Goal: Information Seeking & Learning: Learn about a topic

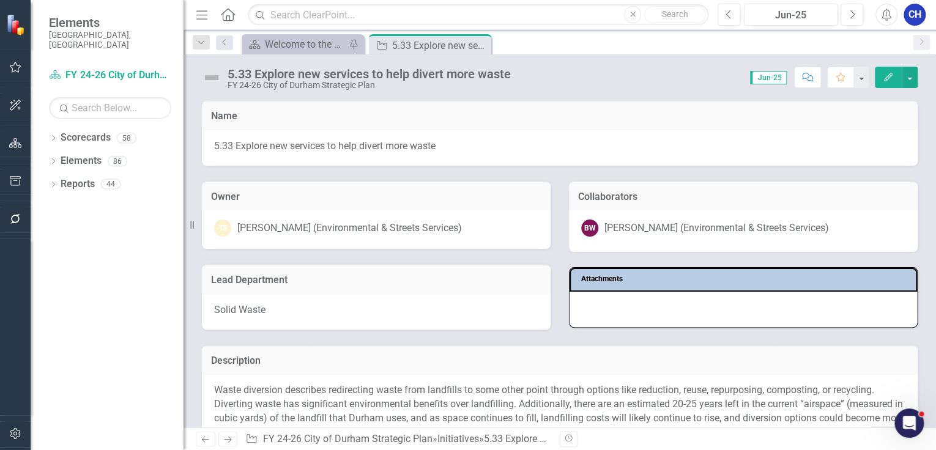
scroll to position [49, 0]
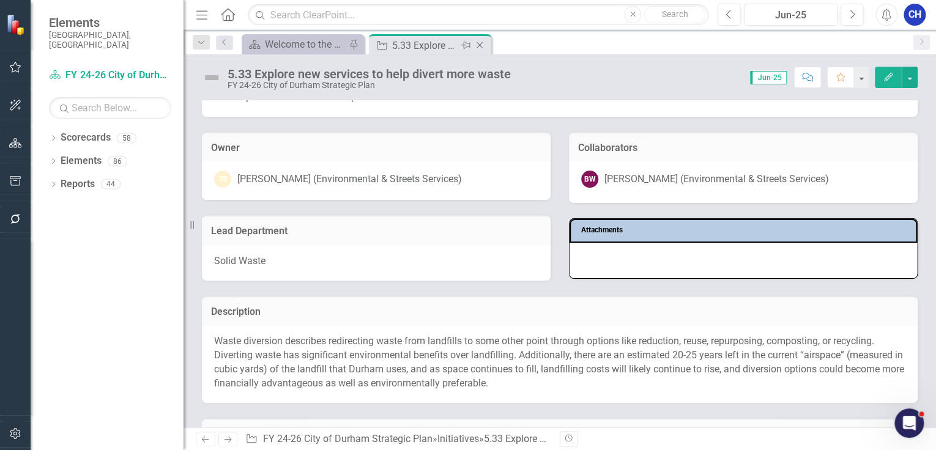
click at [484, 44] on icon "Close" at bounding box center [479, 45] width 12 height 10
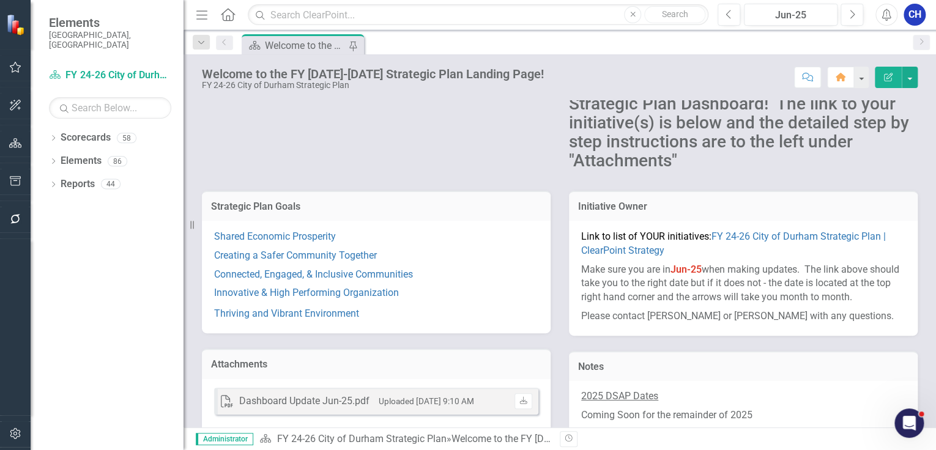
scroll to position [98, 0]
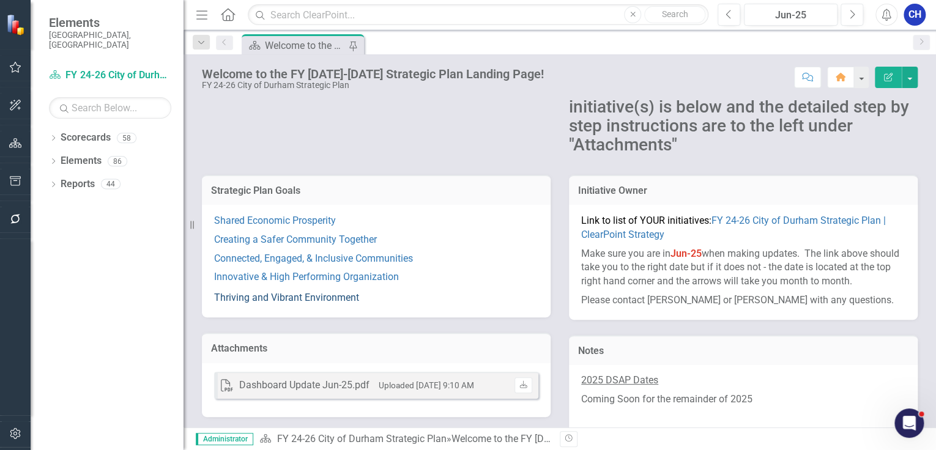
click at [303, 300] on link "Thriving and Vibrant Environment" at bounding box center [286, 298] width 145 height 12
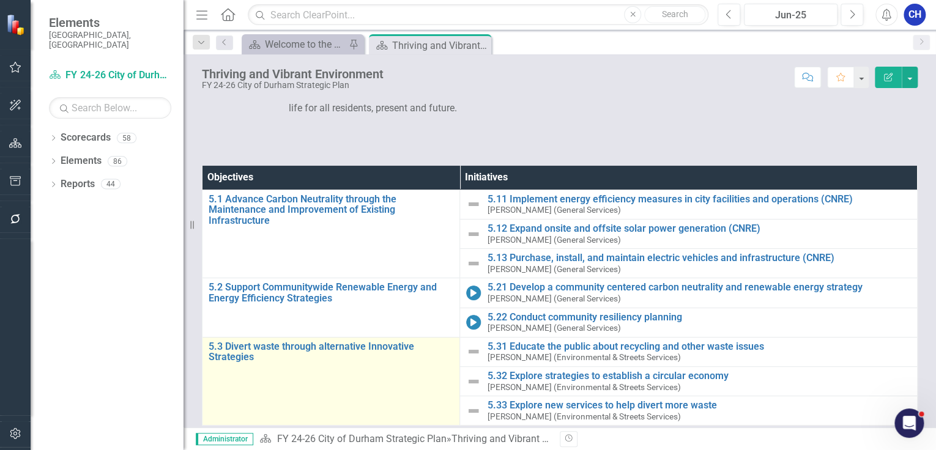
scroll to position [75, 0]
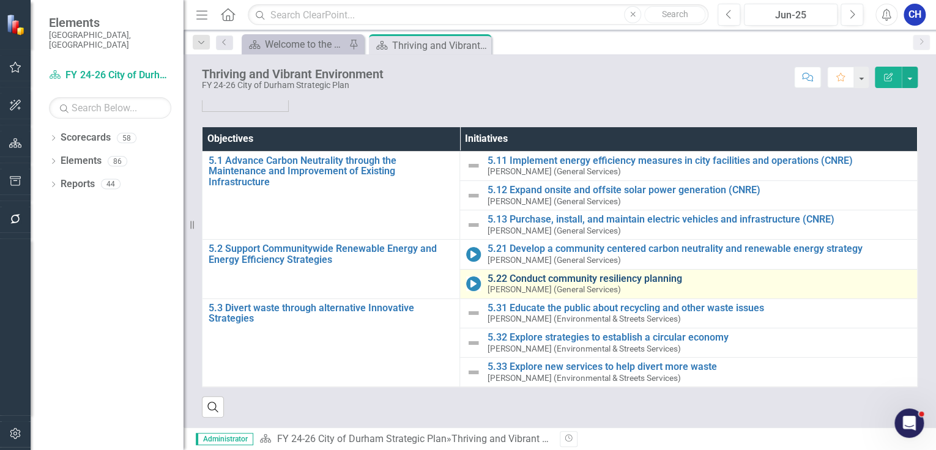
click at [528, 274] on link "5.22 Conduct community resiliency planning" at bounding box center [699, 278] width 424 height 11
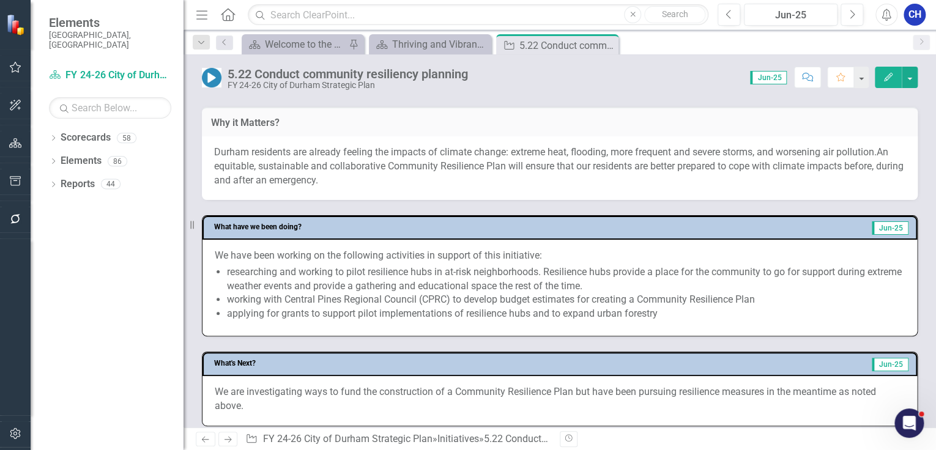
scroll to position [391, 0]
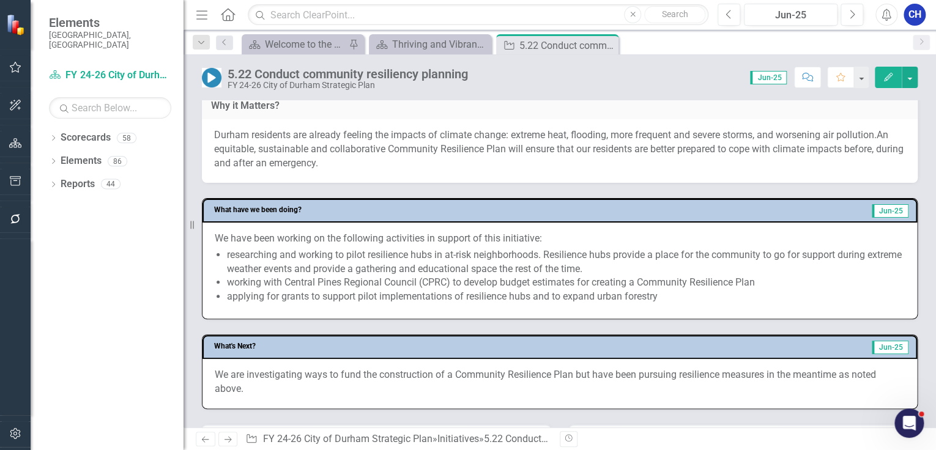
click at [251, 290] on li "working with Central Pines Regional Council (CPRC) to develop budget estimates …" at bounding box center [566, 283] width 678 height 14
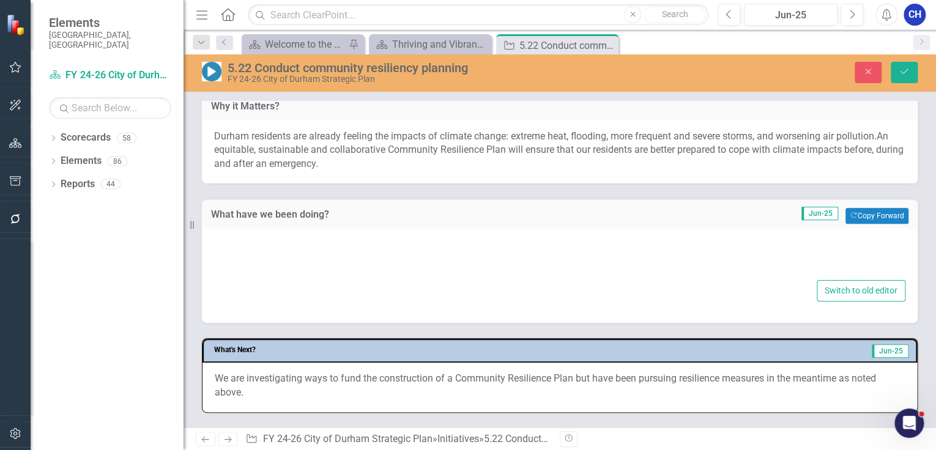
type textarea "<p>We have been working on the following activities in support of this initiati…"
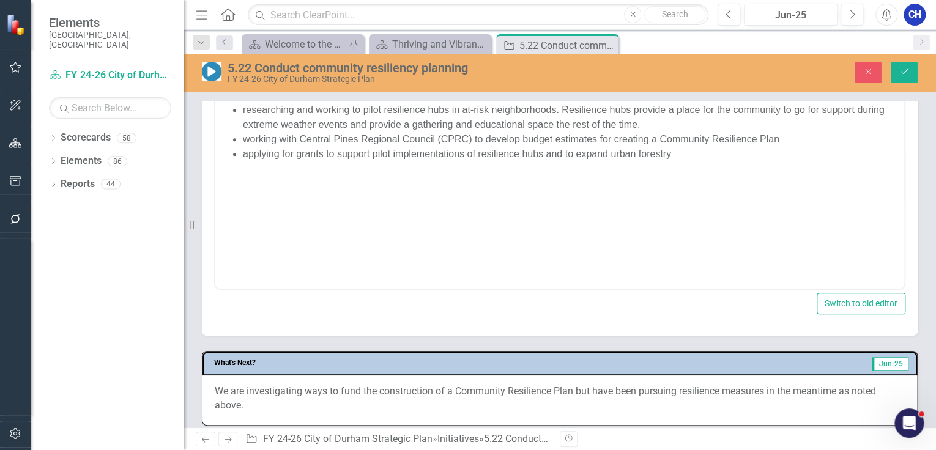
scroll to position [0, 0]
click at [300, 180] on body "We have been working on the following activities in support of this initiative:…" at bounding box center [559, 166] width 689 height 183
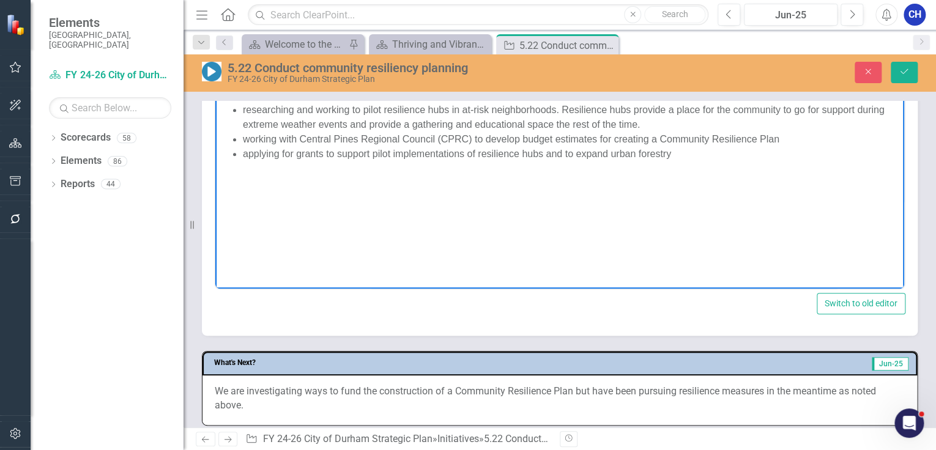
scroll to position [538, 0]
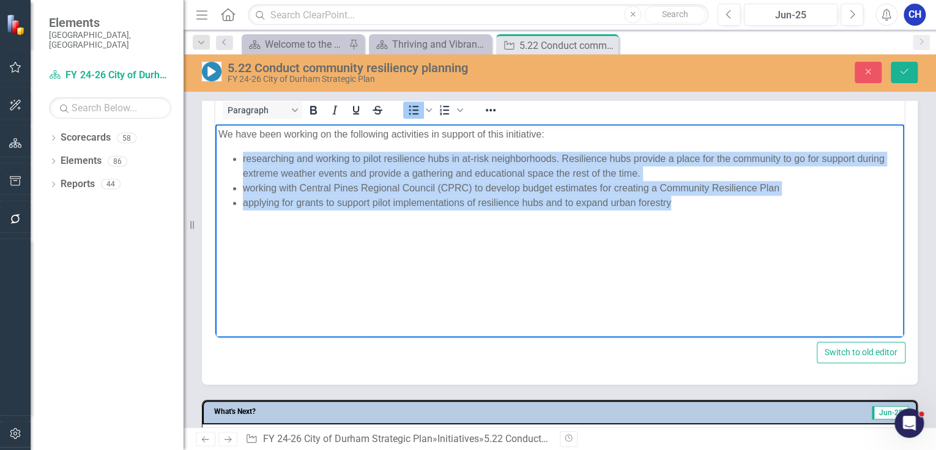
drag, startPoint x: 531, startPoint y: 211, endPoint x: 397, endPoint y: 295, distance: 158.8
click at [215, 160] on html "We have been working on the following activities in support of this initiative:…" at bounding box center [559, 215] width 689 height 183
copy ul "researching and working to pilot resilience hubs in at-risk neighborhoods. Resi…"
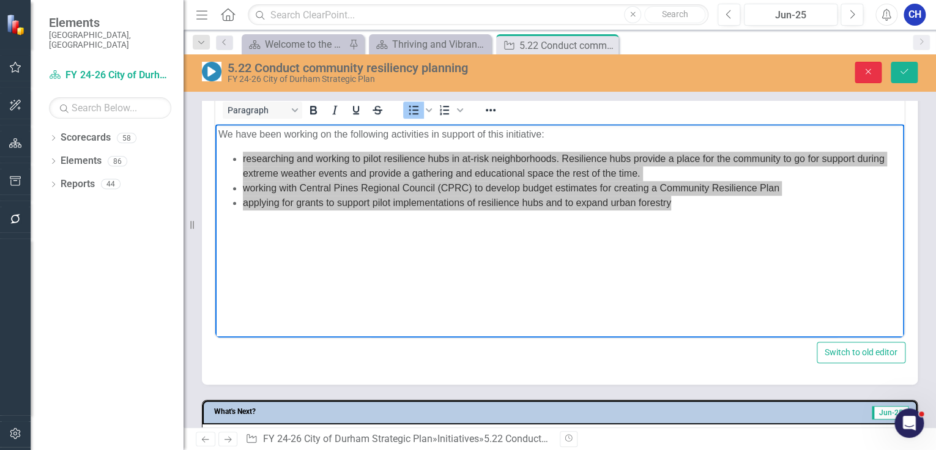
click at [863, 71] on icon "Close" at bounding box center [867, 71] width 11 height 9
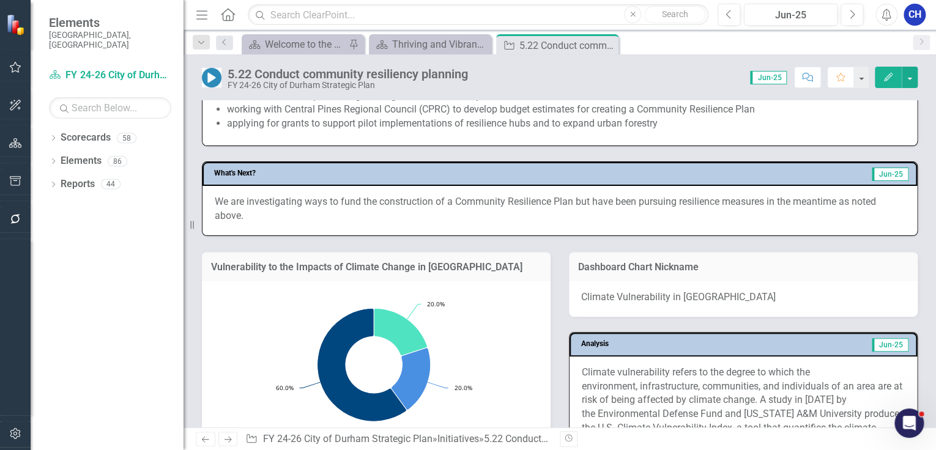
scroll to position [582, 0]
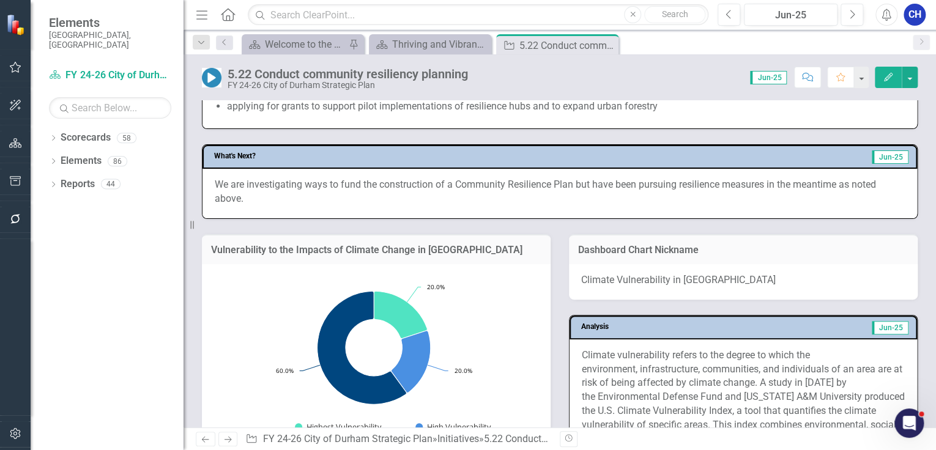
click at [263, 206] on p "We are investigating ways to fund the construction of a Community Resilience Pl…" at bounding box center [560, 192] width 690 height 28
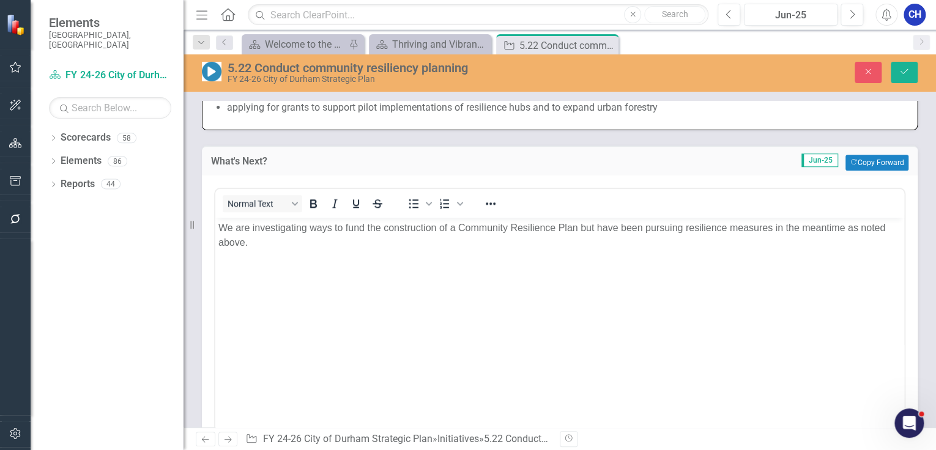
scroll to position [0, 0]
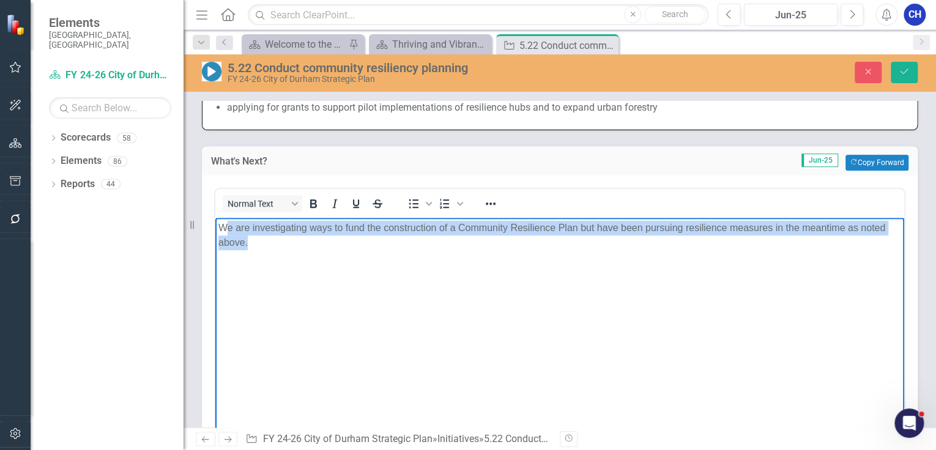
drag, startPoint x: 273, startPoint y: 260, endPoint x: 226, endPoint y: 226, distance: 57.4
click at [226, 226] on body "We are investigating ways to fund the construction of a Community Resilience Pl…" at bounding box center [559, 308] width 689 height 183
copy p "e are investigating ways to fund the construction of a Community Resilience Pla…"
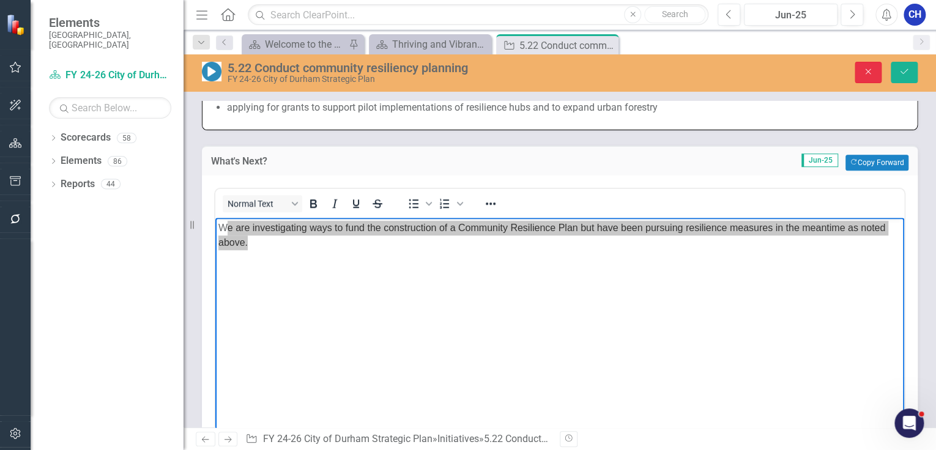
click at [859, 72] on button "Close" at bounding box center [867, 72] width 27 height 21
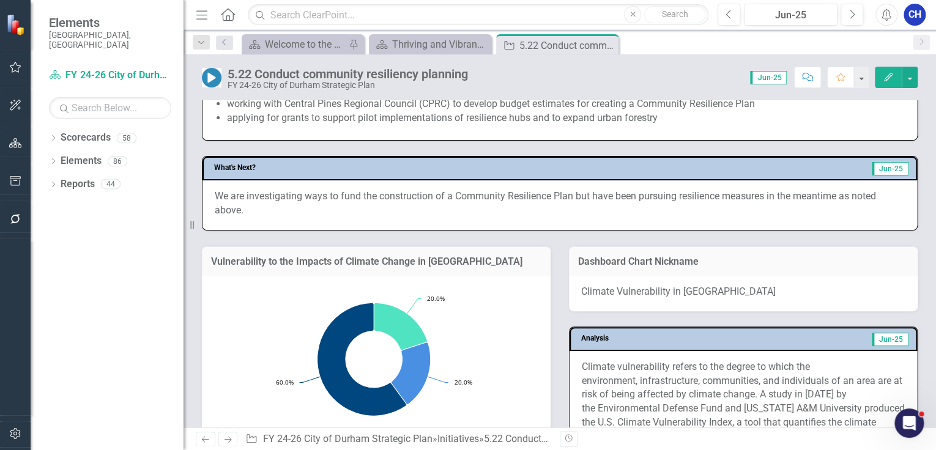
scroll to position [582, 0]
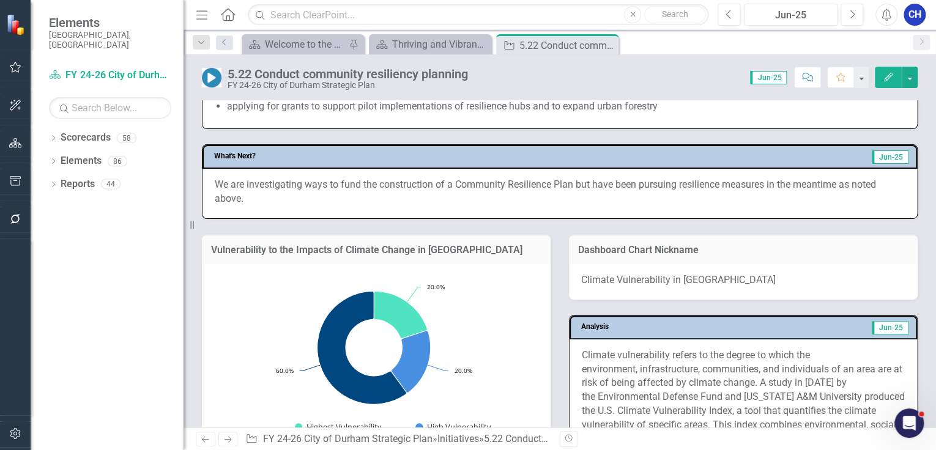
click at [0, 0] on icon "Close" at bounding box center [0, 0] width 0 height 0
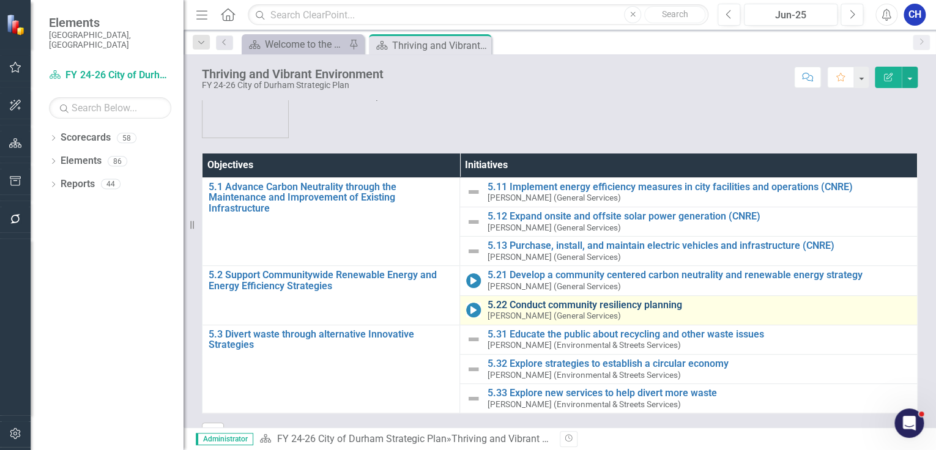
scroll to position [75, 0]
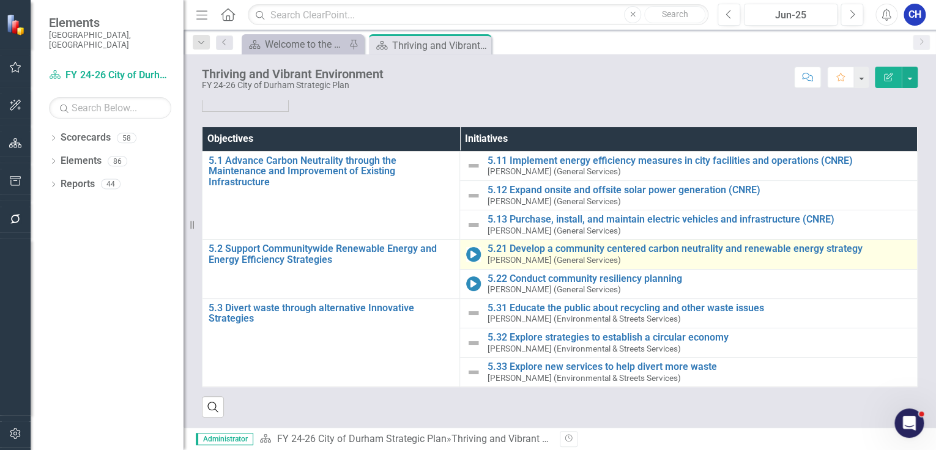
click at [558, 254] on div "5.21 Develop a community centered carbon neutrality and renewable energy strate…" at bounding box center [699, 253] width 424 height 21
click at [558, 250] on link "5.21 Develop a community centered carbon neutrality and renewable energy strate…" at bounding box center [699, 248] width 424 height 11
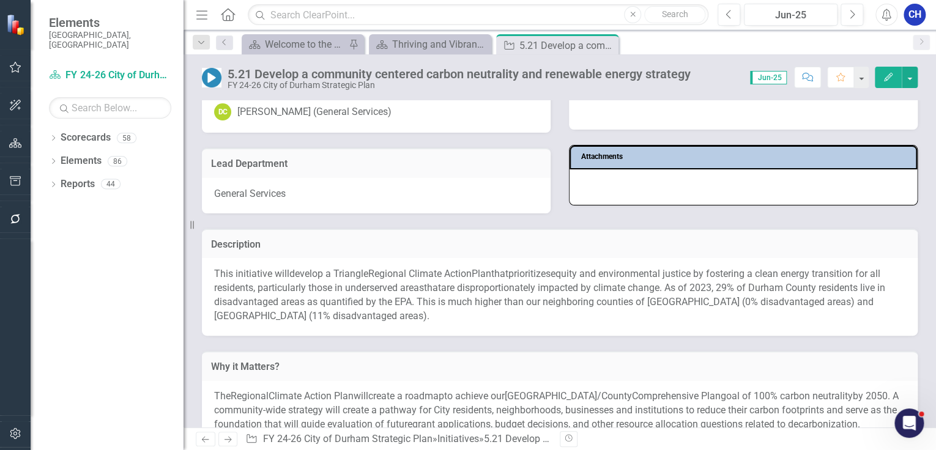
scroll to position [147, 0]
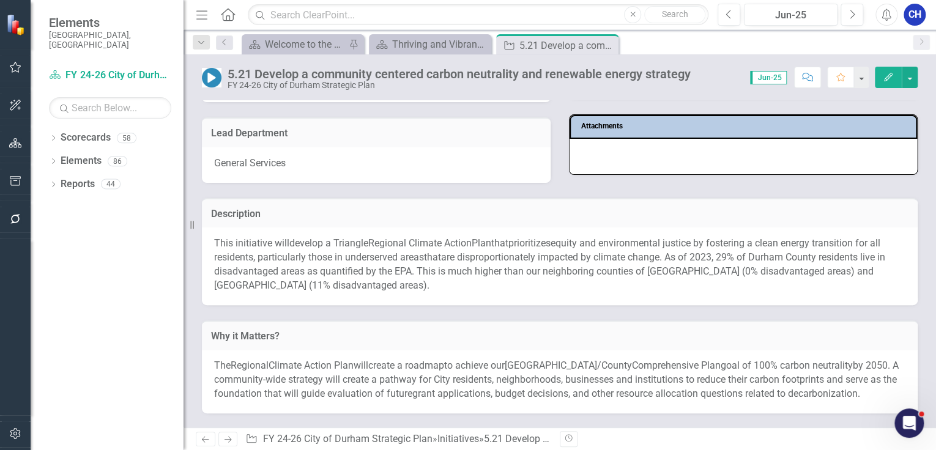
click at [343, 258] on span "equity and environmental justice by fostering a clean energy transition for all…" at bounding box center [547, 250] width 666 height 26
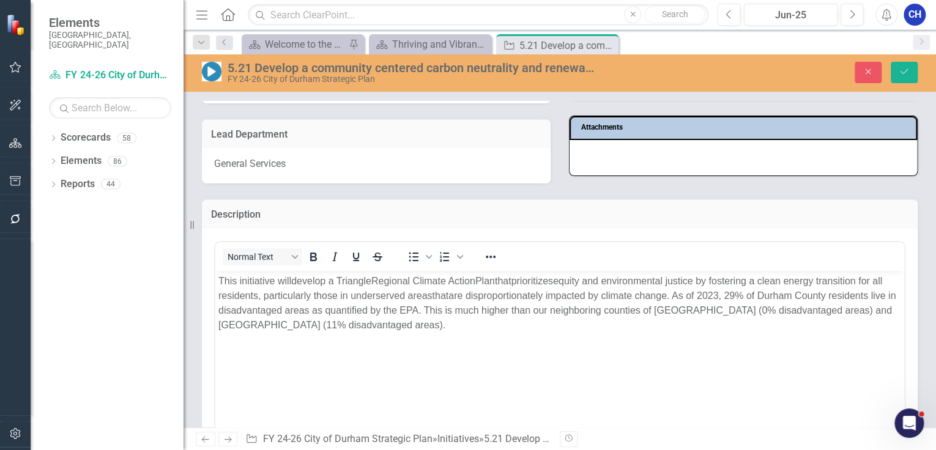
scroll to position [0, 0]
click at [865, 76] on icon "Close" at bounding box center [867, 71] width 11 height 9
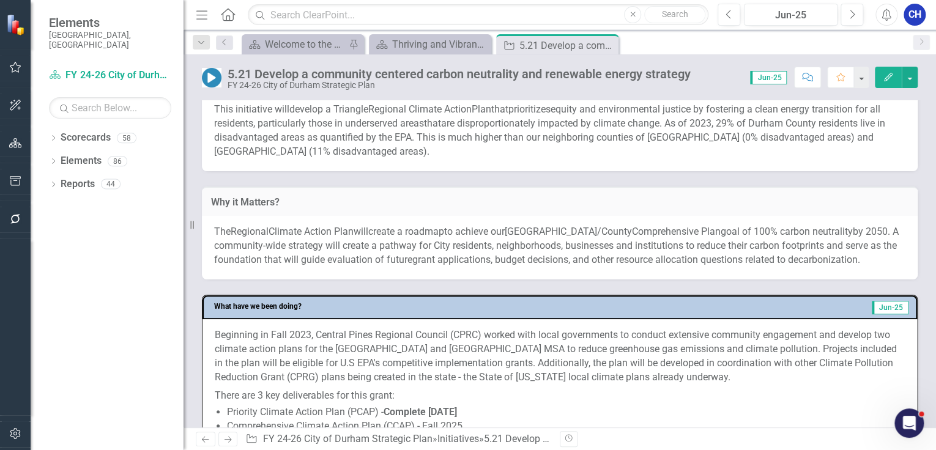
scroll to position [342, 0]
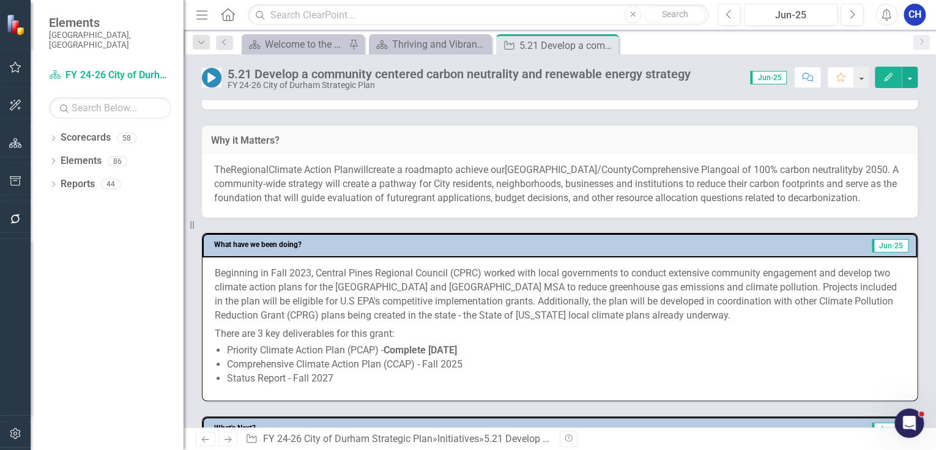
click at [416, 294] on p "Beginning in Fall 2023, Central Pines Regional Council (CPRC) worked with local…" at bounding box center [560, 296] width 690 height 58
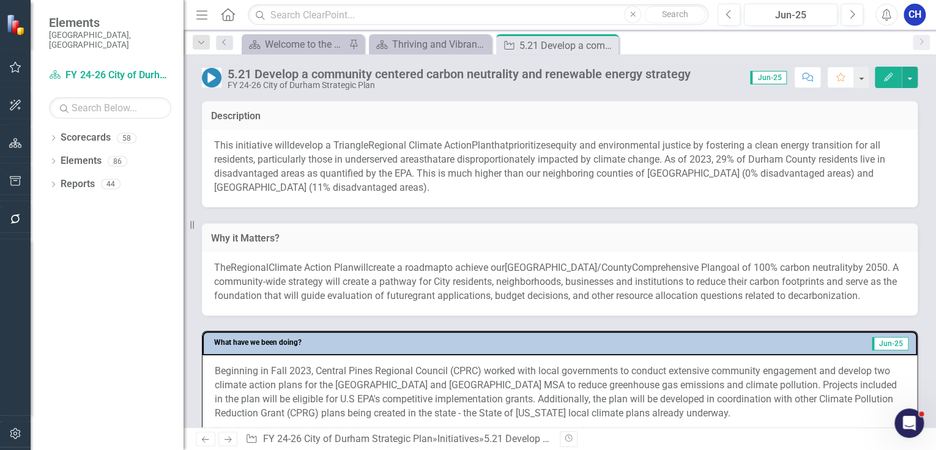
scroll to position [147, 0]
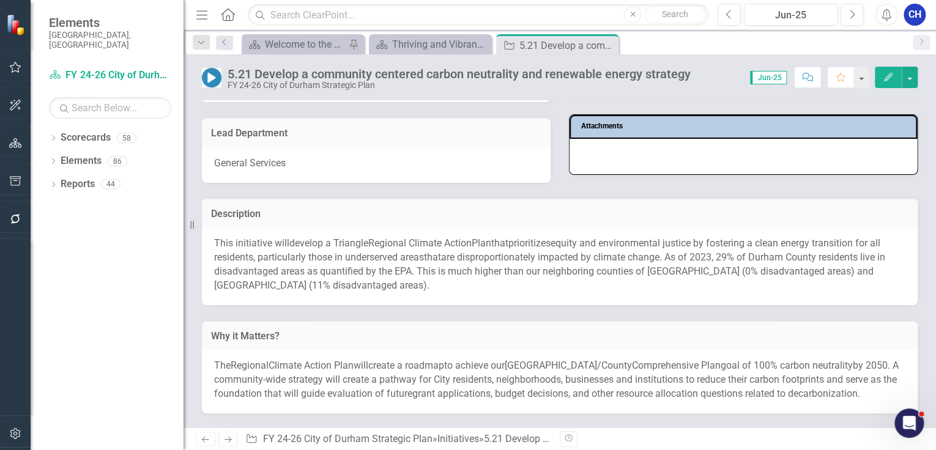
click at [406, 265] on span "are disproportionately impacted by climate change. As of 2023, 29% of Durham Co…" at bounding box center [549, 271] width 671 height 40
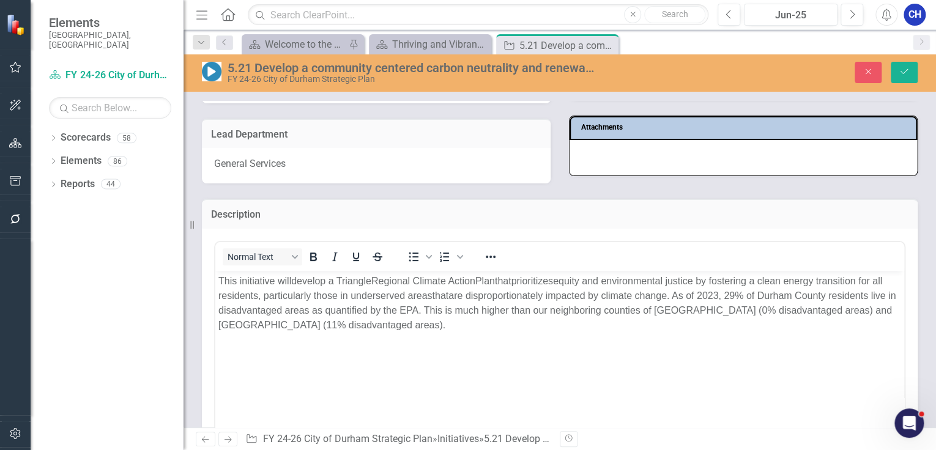
scroll to position [0, 0]
click at [392, 295] on span "equity and environmental justice by fostering a clean energy transition for all…" at bounding box center [550, 287] width 664 height 25
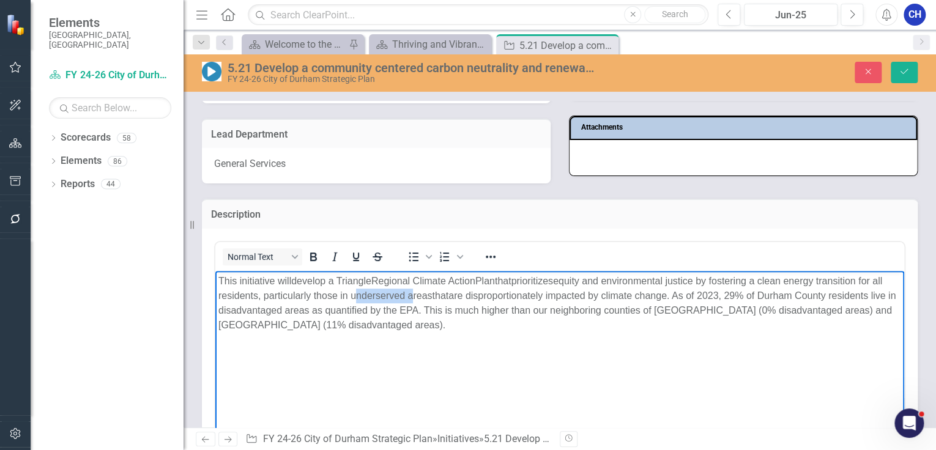
click at [392, 295] on span "equity and environmental justice by fostering a clean energy transition for all…" at bounding box center [550, 287] width 664 height 25
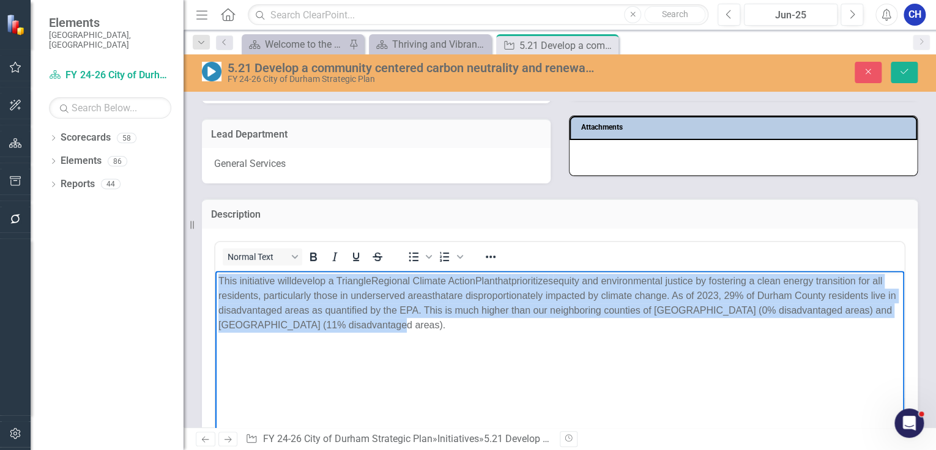
click at [392, 295] on span "equity and environmental justice by fostering a clean energy transition for all…" at bounding box center [550, 287] width 664 height 25
copy p "This initiative will develop a Triangle Region al Climate Action P lan that pri…"
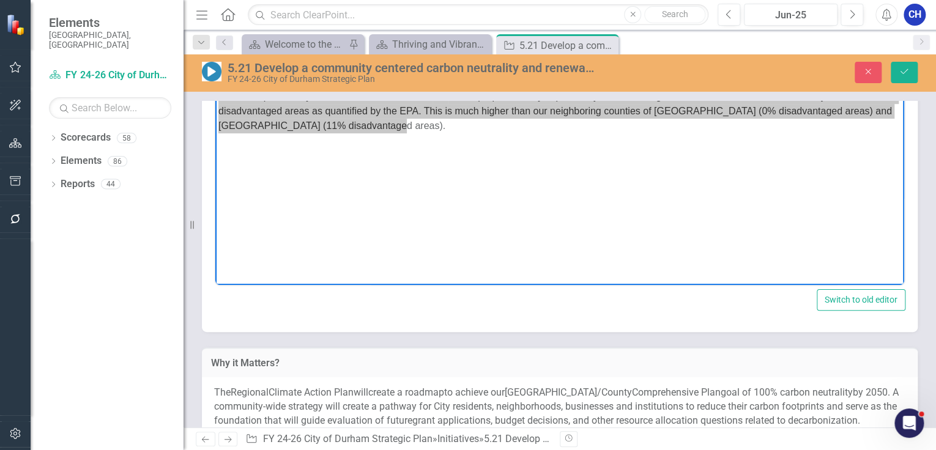
scroll to position [342, 0]
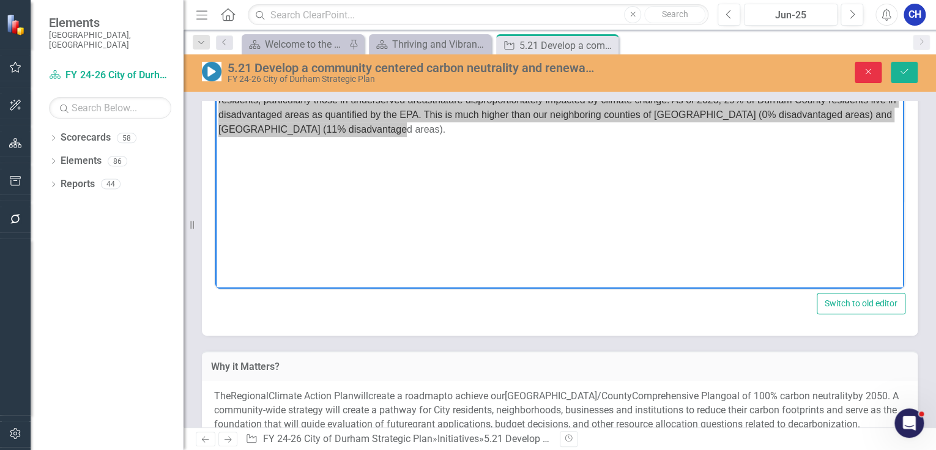
click at [878, 73] on button "Close" at bounding box center [867, 72] width 27 height 21
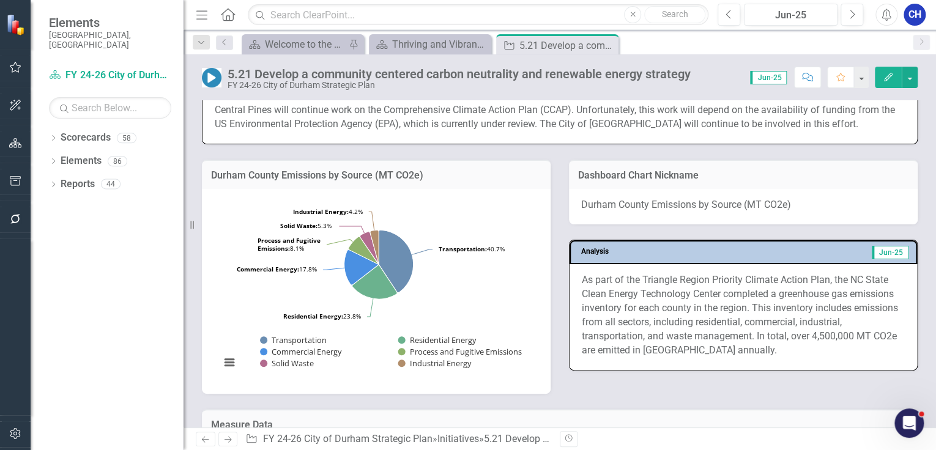
scroll to position [636, 0]
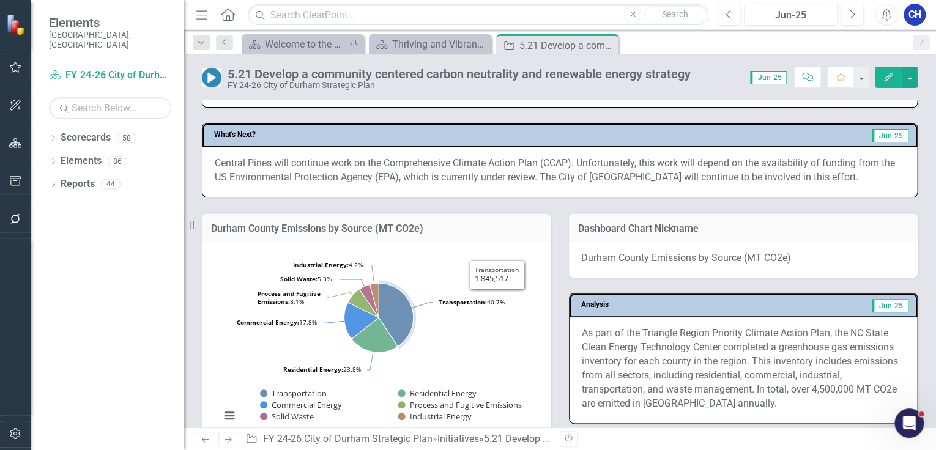
click at [421, 169] on p "Central Pines will continue work on the Comprehensive Climate Action Plan (CCAP…" at bounding box center [560, 171] width 690 height 28
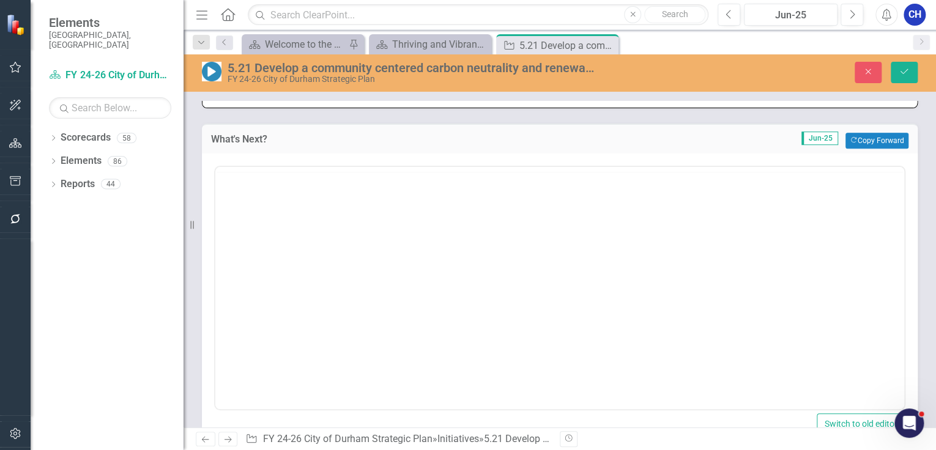
scroll to position [0, 0]
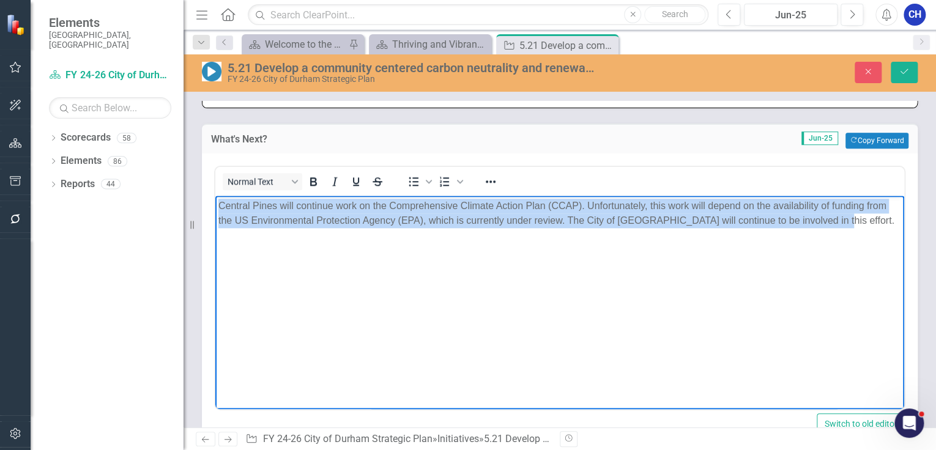
drag, startPoint x: 799, startPoint y: 225, endPoint x: 211, endPoint y: 193, distance: 589.2
click at [215, 196] on html "Central Pines will continue work on the Comprehensive Climate Action Plan (CCAP…" at bounding box center [559, 287] width 689 height 183
copy p "Central Pines will continue work on the Comprehensive Climate Action Plan (CCAP…"
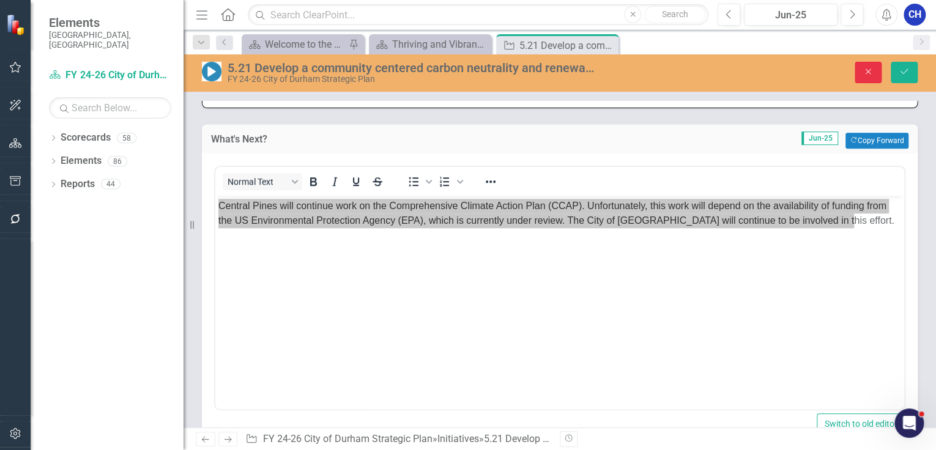
click at [868, 68] on icon "Close" at bounding box center [867, 71] width 11 height 9
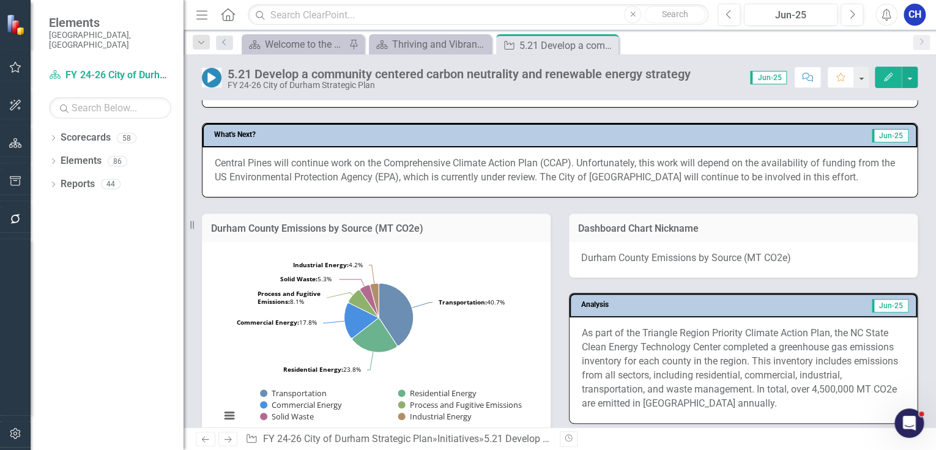
click at [0, 319] on div at bounding box center [15, 326] width 31 height 177
click at [4, 252] on div at bounding box center [15, 326] width 31 height 177
click at [36, 254] on div "Dropdown Scorecards 58 Dropdown FY 24-26 City of [GEOGRAPHIC_DATA] Strategic Pl…" at bounding box center [107, 289] width 153 height 322
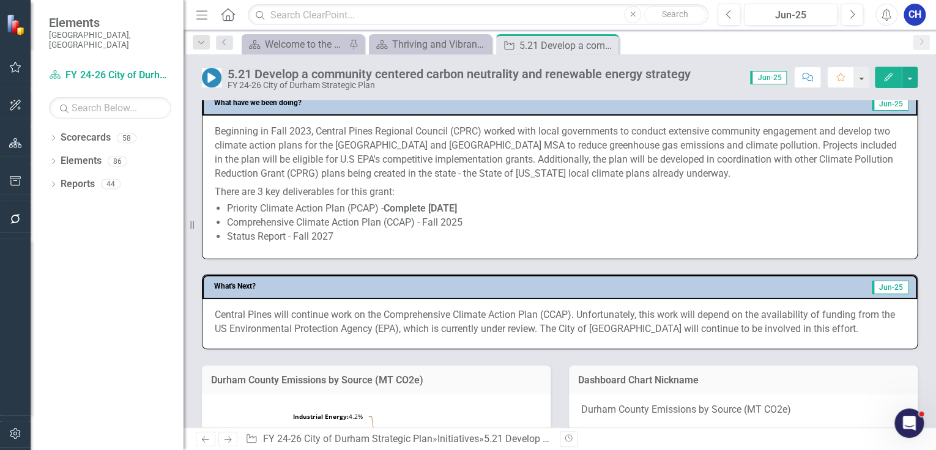
scroll to position [391, 0]
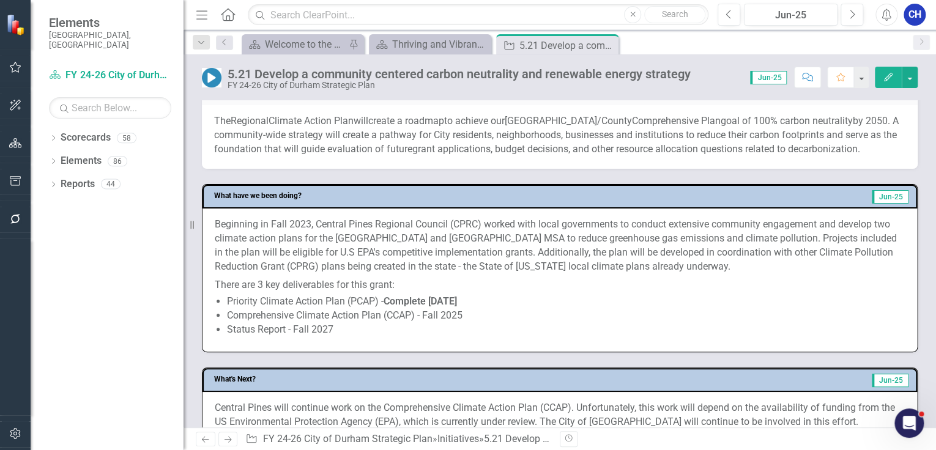
click at [345, 248] on p "Beginning in Fall 2023, Central Pines Regional Council (CPRC) worked with local…" at bounding box center [560, 247] width 690 height 58
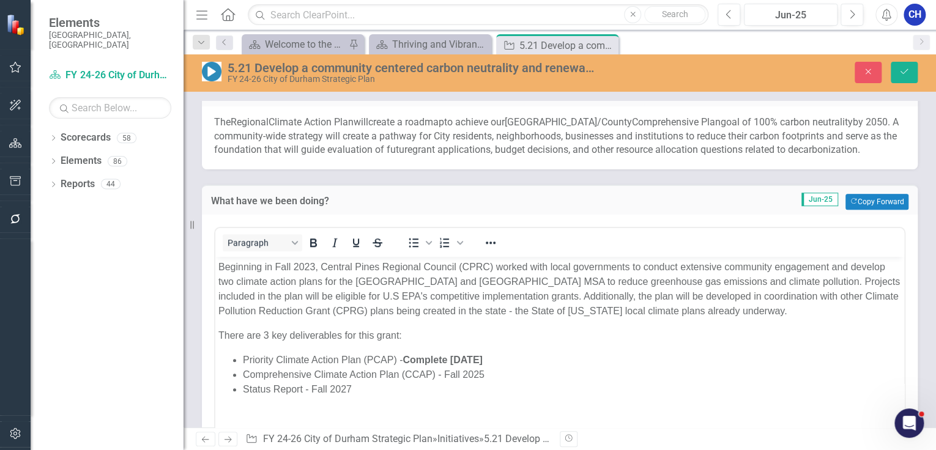
scroll to position [0, 0]
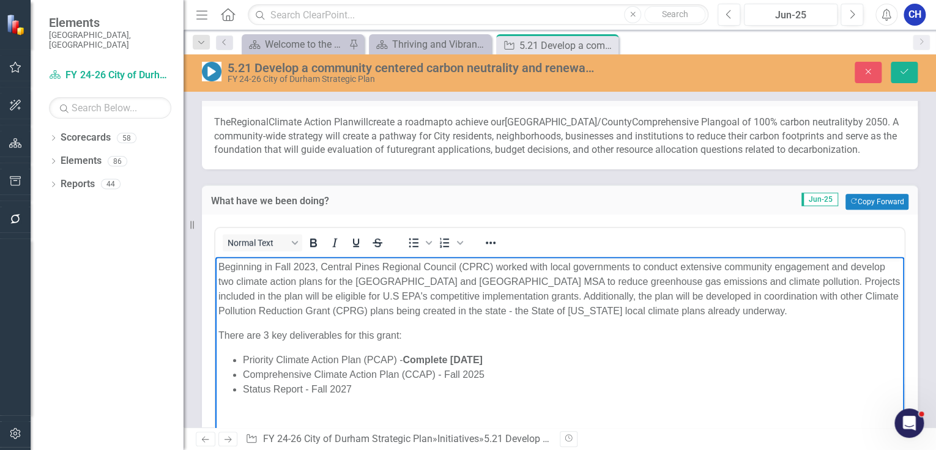
drag, startPoint x: 265, startPoint y: 284, endPoint x: 469, endPoint y: 388, distance: 229.2
click at [469, 388] on body "Beginning in Fall 2023, Central Pines Regional Council (CPRC) worked with local…" at bounding box center [559, 348] width 689 height 183
copy body "Beginning in Fall 2023, Central Pines Regional Council (CPRC) worked with local…"
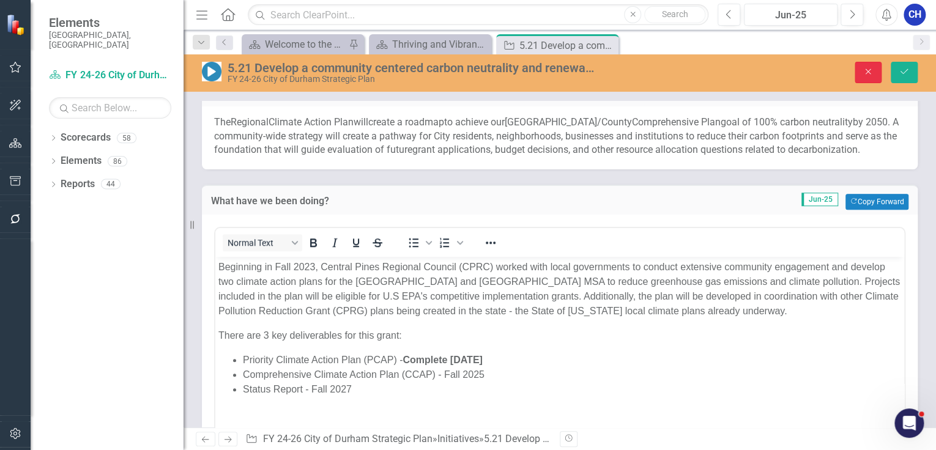
click at [868, 69] on icon "Close" at bounding box center [867, 71] width 11 height 9
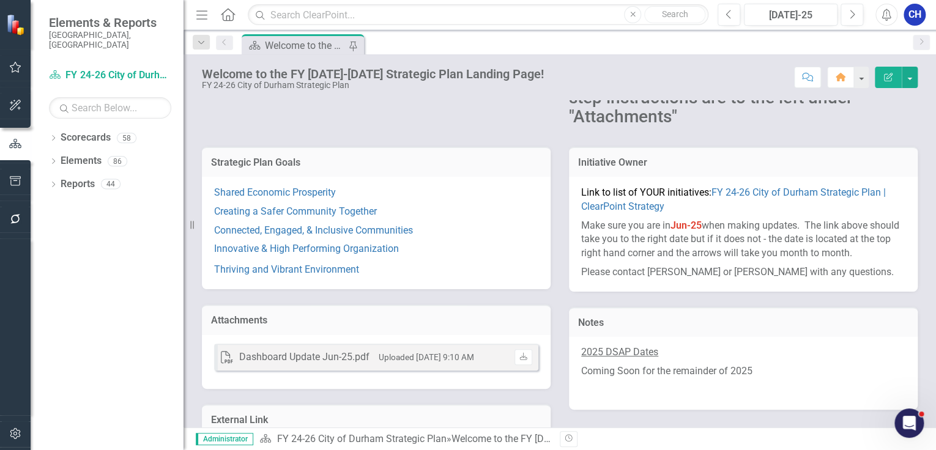
scroll to position [32, 0]
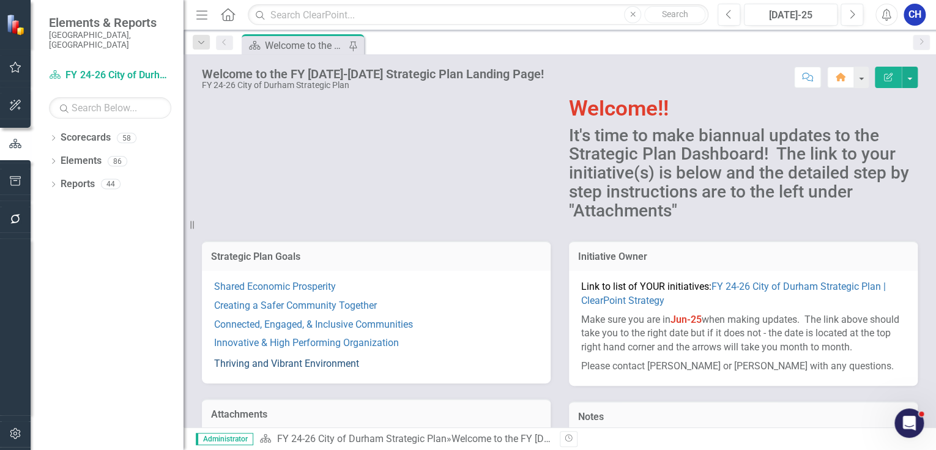
click at [320, 361] on link "Thriving and Vibrant Environment" at bounding box center [286, 364] width 145 height 12
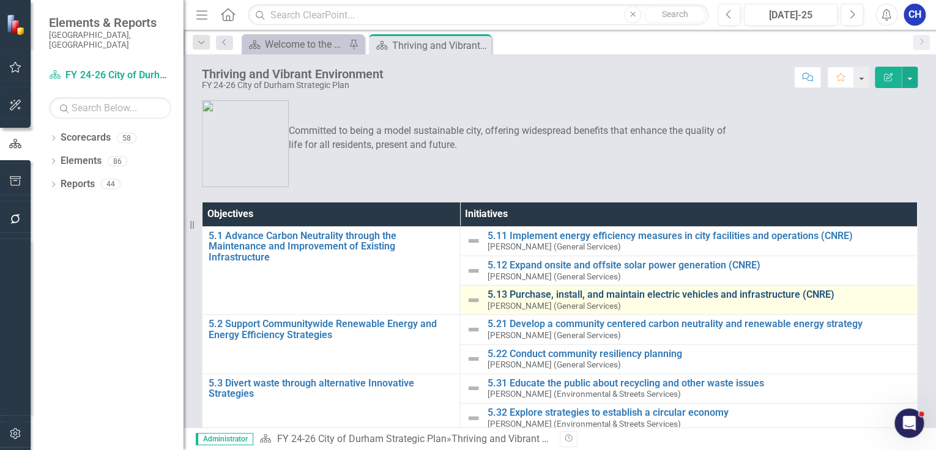
click at [536, 295] on link "5.13 Purchase, install, and maintain electric vehicles and infrastructure (CNRE)" at bounding box center [699, 294] width 424 height 11
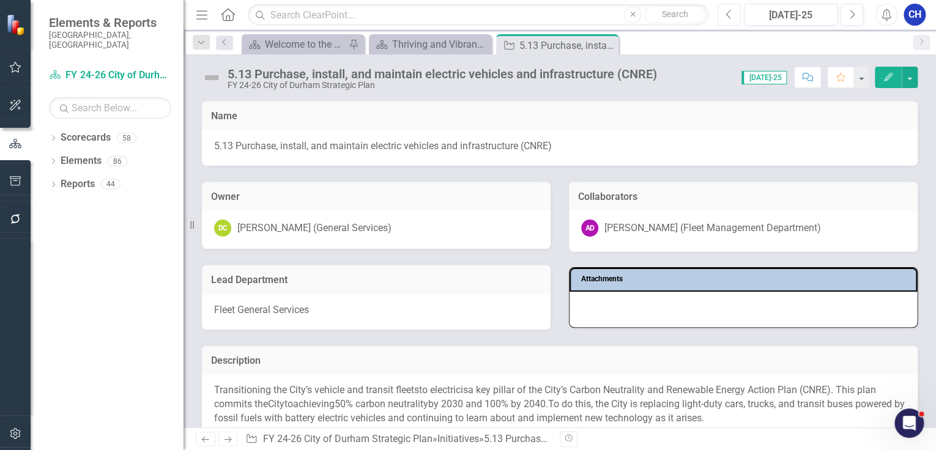
click at [726, 20] on icon "Previous" at bounding box center [728, 14] width 7 height 11
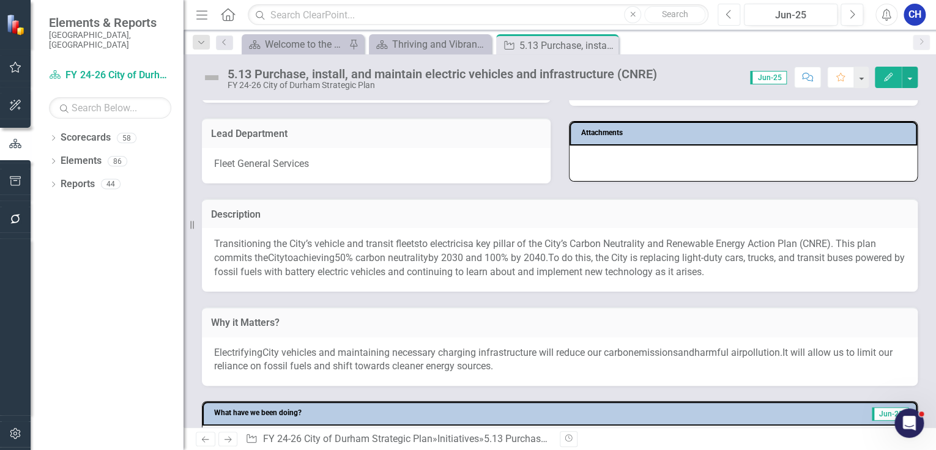
scroll to position [147, 0]
click at [662, 257] on span "To do this, the City is replacing light-duty cars, trucks, and transit buses po…" at bounding box center [559, 264] width 690 height 26
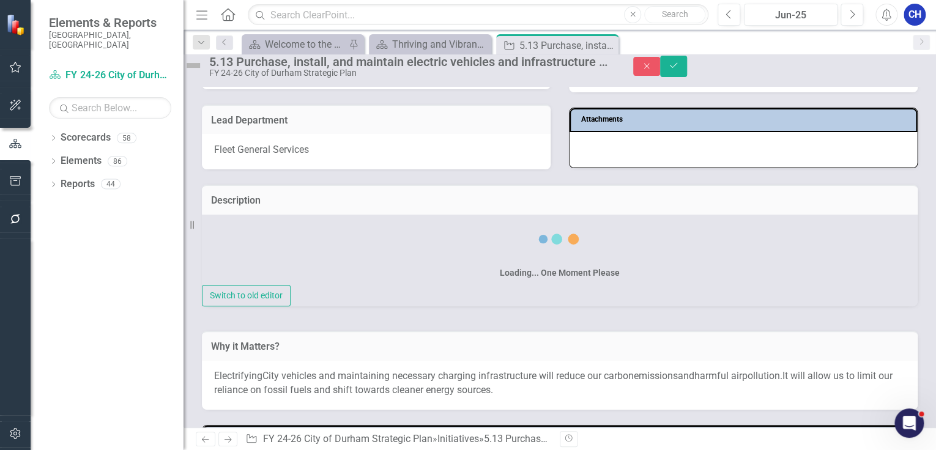
click at [662, 257] on div "Loading... One Moment Please" at bounding box center [559, 250] width 715 height 70
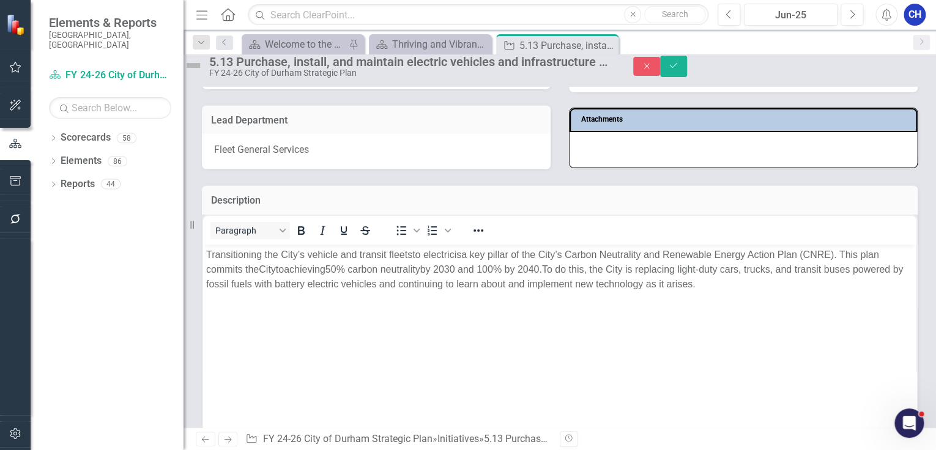
scroll to position [245, 0]
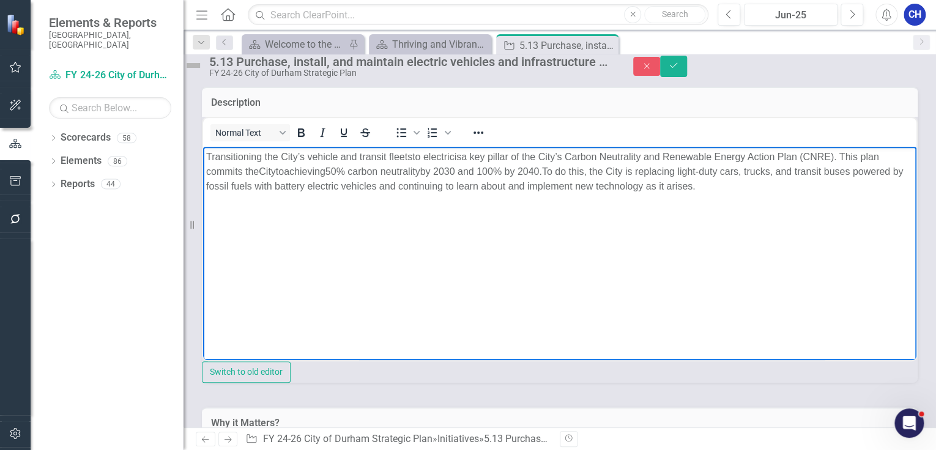
drag, startPoint x: 803, startPoint y: 190, endPoint x: 182, endPoint y: 150, distance: 622.0
click at [203, 150] on html "Transitioning the City’s vehicle and transit fleet s to electric is a key pilla…" at bounding box center [559, 237] width 713 height 183
copy p "Transitioning the City’s vehicle and transit fleet s to electric is a key pilla…"
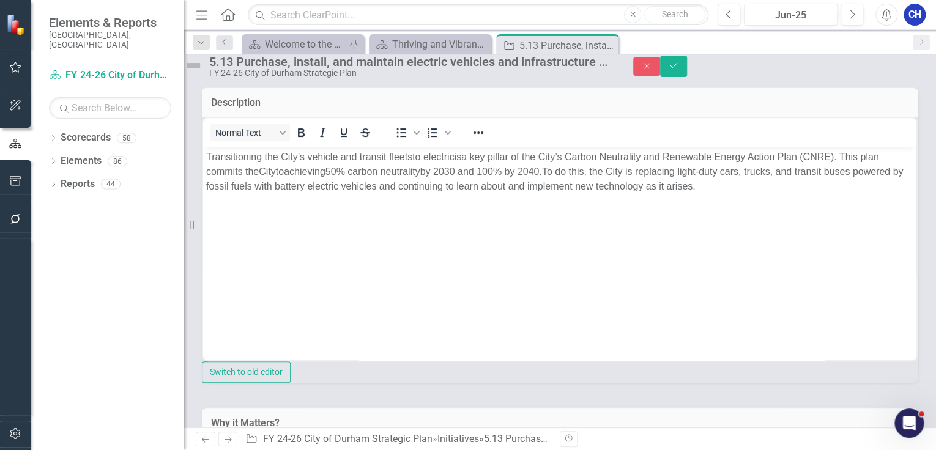
click at [17, 211] on button "button" at bounding box center [16, 220] width 28 height 26
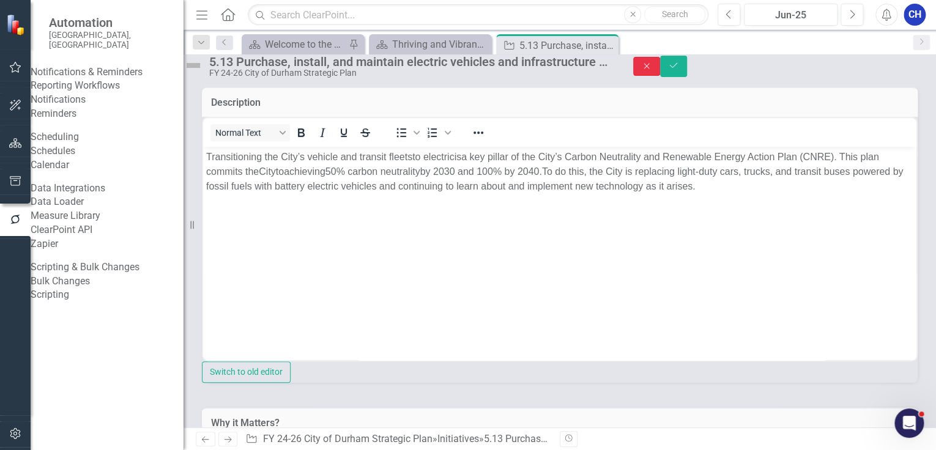
click at [649, 68] on icon "button" at bounding box center [647, 66] width 6 height 6
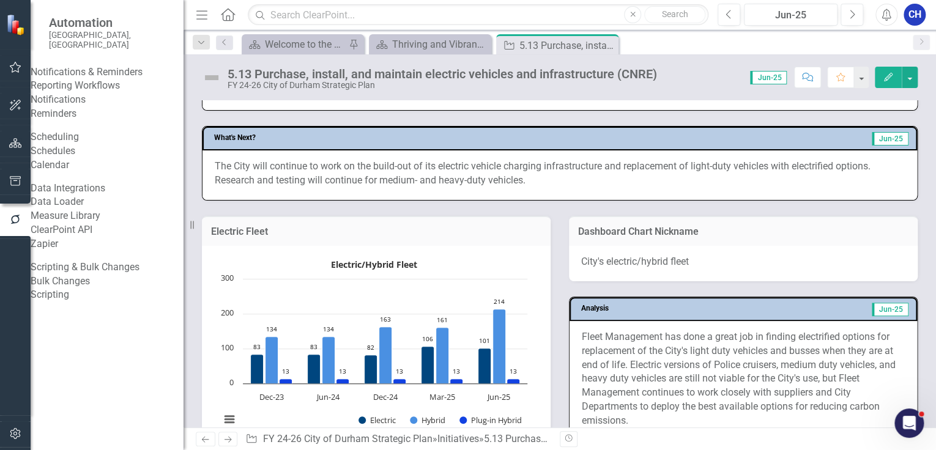
scroll to position [685, 0]
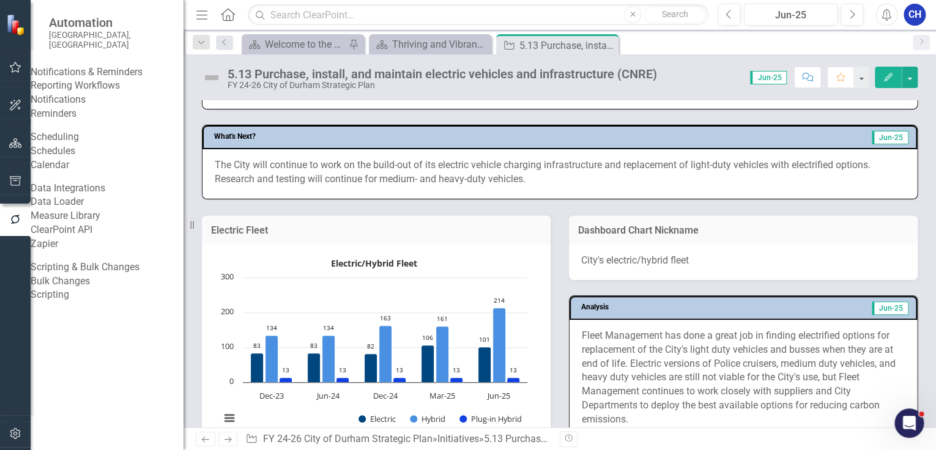
click at [479, 169] on p "The City will continue to work on the build-out of its electric vehicle chargin…" at bounding box center [560, 172] width 690 height 28
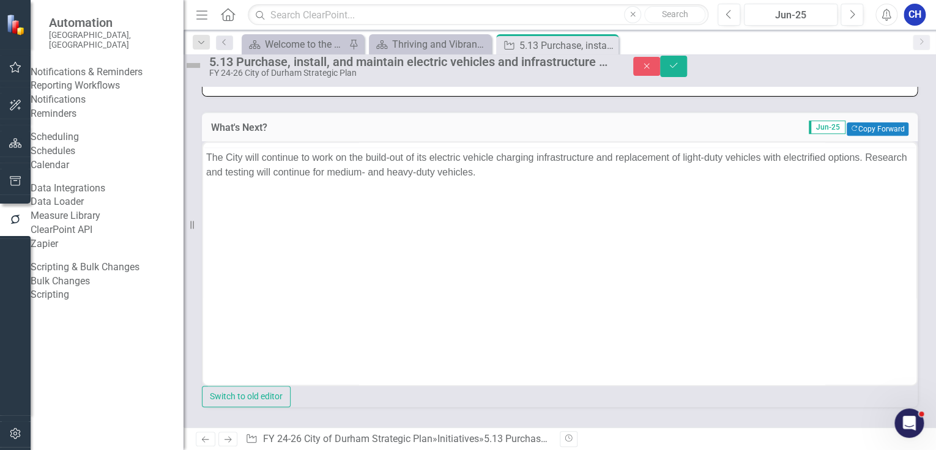
scroll to position [0, 0]
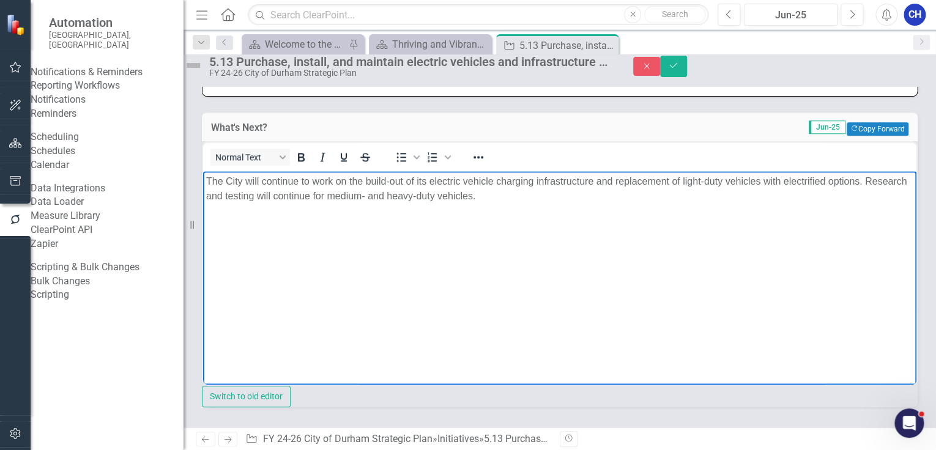
click at [463, 186] on p "The City will continue to work on the build-out of its electric vehicle chargin…" at bounding box center [559, 188] width 707 height 29
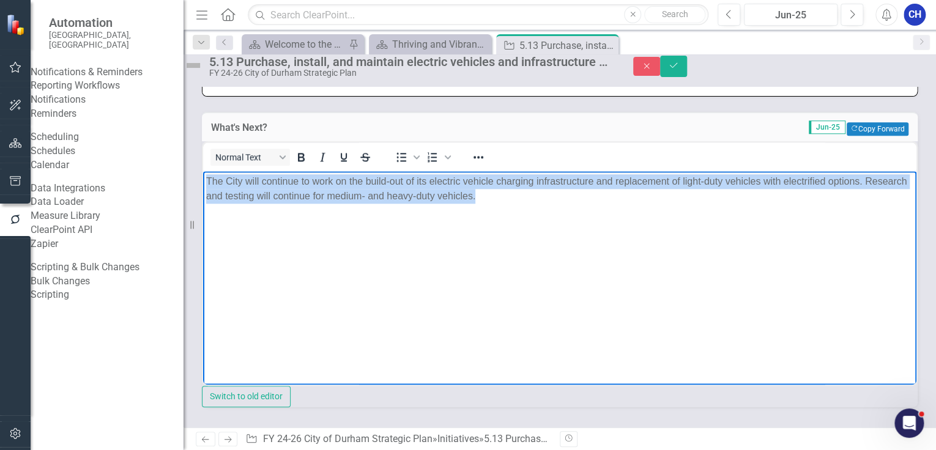
click at [463, 186] on p "The City will continue to work on the build-out of its electric vehicle chargin…" at bounding box center [559, 188] width 707 height 29
copy p "The City will continue to work on the build-out of its electric vehicle chargin…"
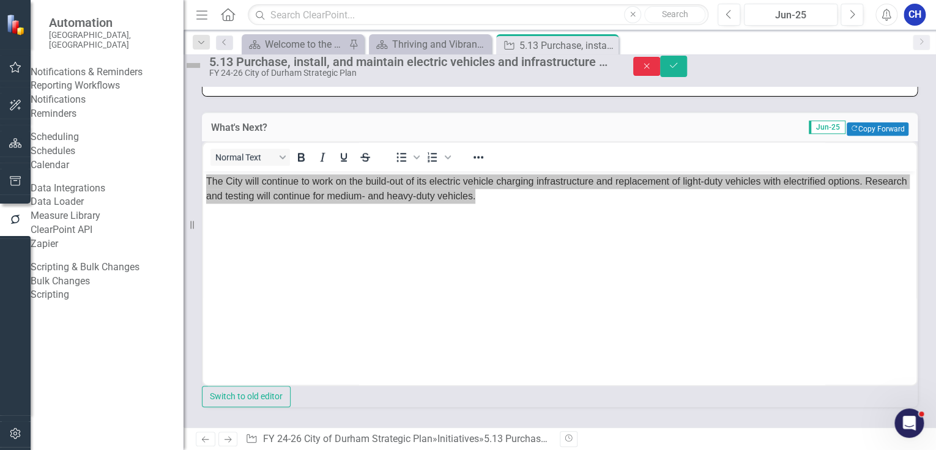
click at [660, 73] on button "Close" at bounding box center [646, 66] width 27 height 19
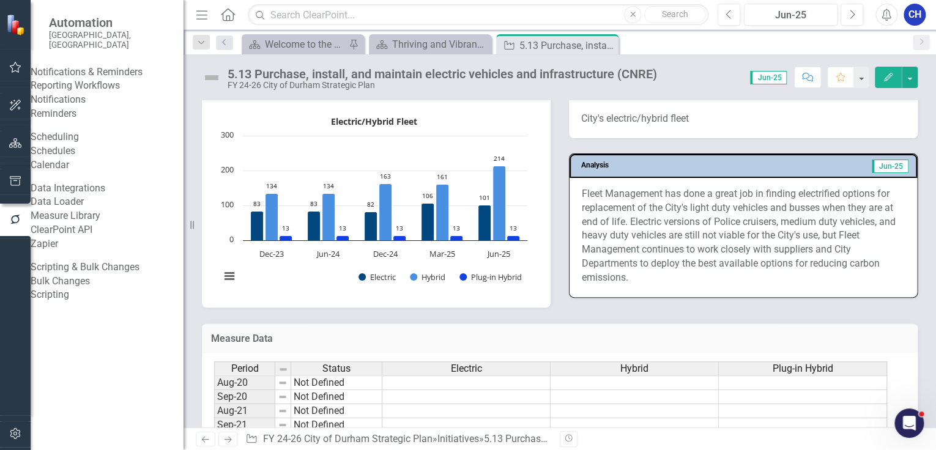
scroll to position [832, 0]
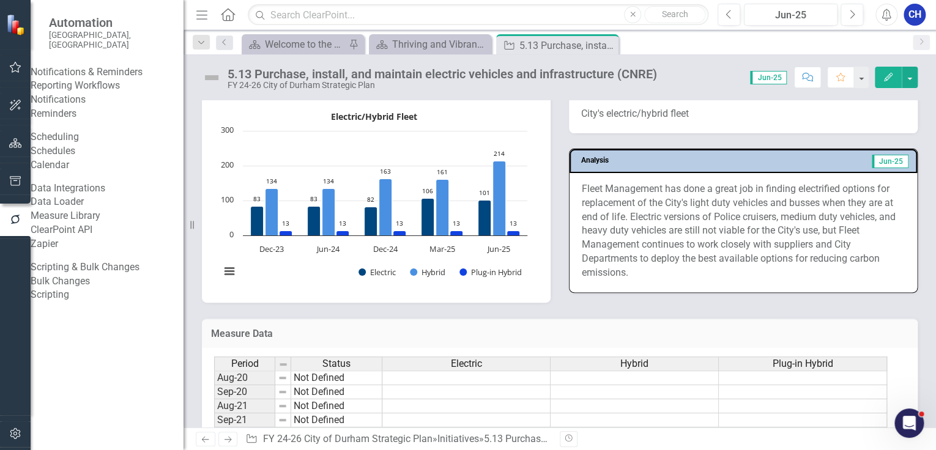
click at [772, 213] on p "Fleet Management has done a great job in finding electrified options for replac…" at bounding box center [743, 231] width 323 height 98
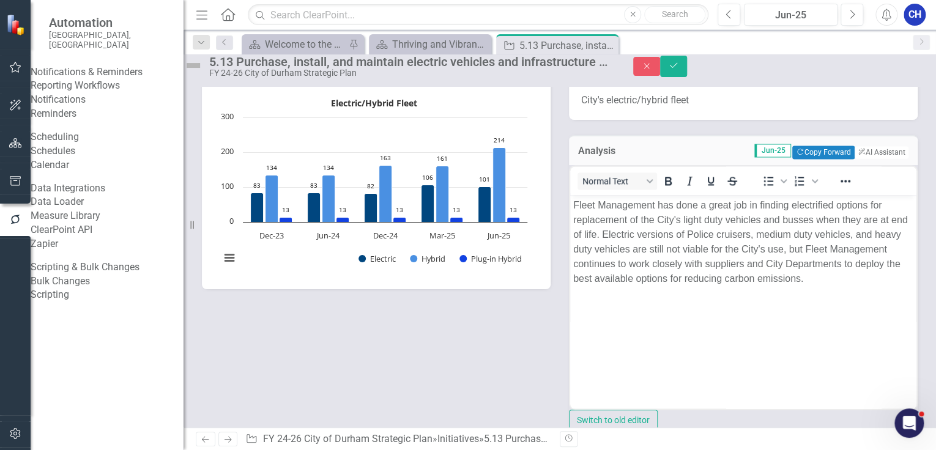
scroll to position [0, 0]
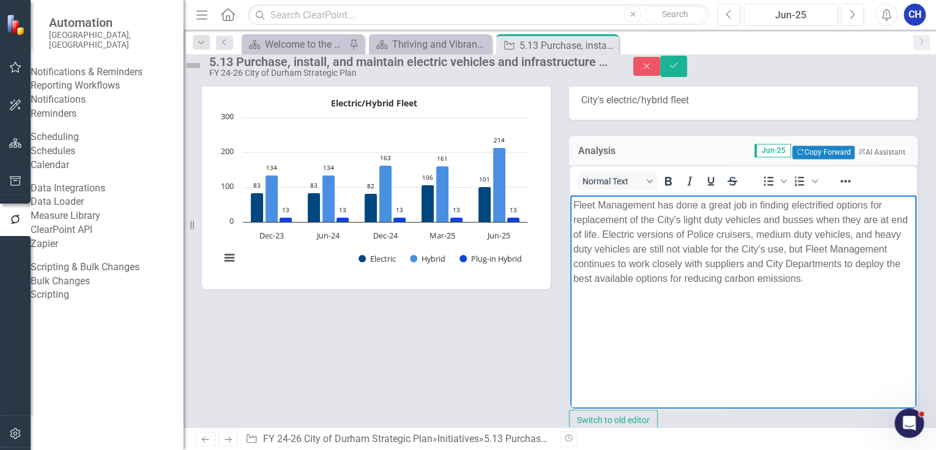
drag, startPoint x: 634, startPoint y: 295, endPoint x: 564, endPoint y: 205, distance: 114.1
click at [570, 205] on html "Fleet Management has done a great job in finding electrified options for replac…" at bounding box center [743, 285] width 346 height 183
copy p "Fleet Management has done a great job in finding electrified options for replac…"
click at [21, 235] on div at bounding box center [15, 220] width 31 height 38
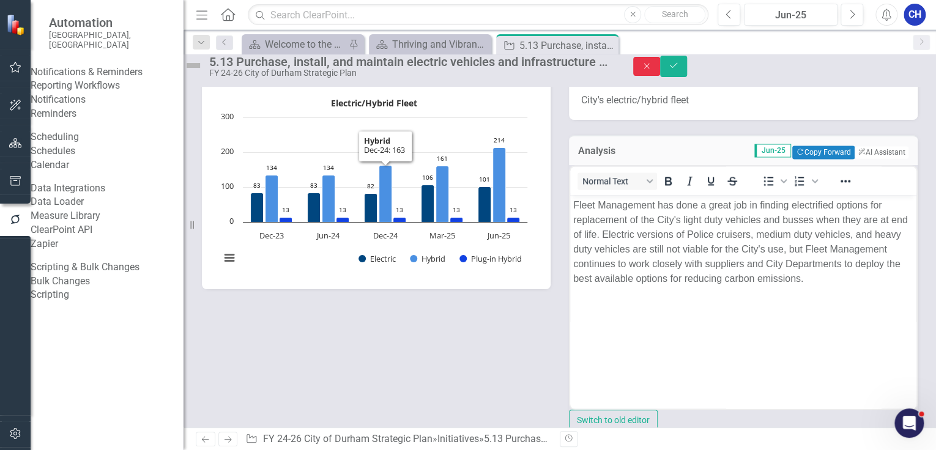
click at [660, 73] on button "Close" at bounding box center [646, 66] width 27 height 19
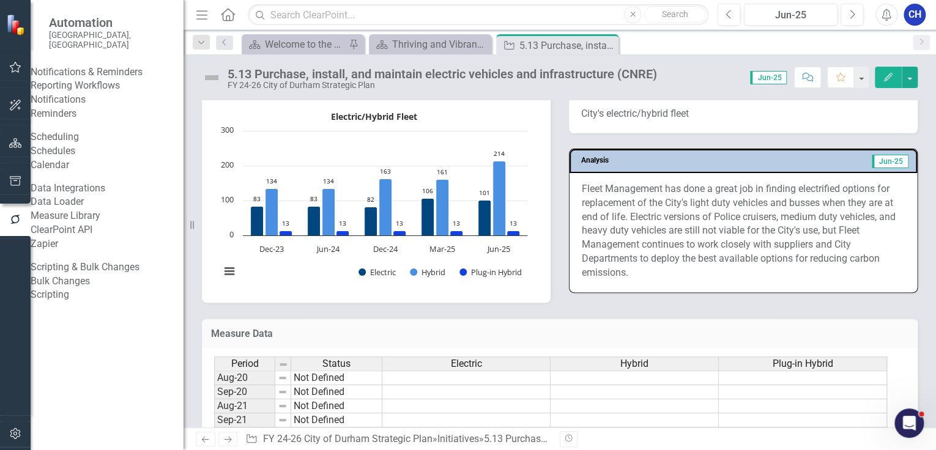
click at [231, 268] on button "View chart menu, Electric/Hybrid Fleet" at bounding box center [229, 271] width 17 height 17
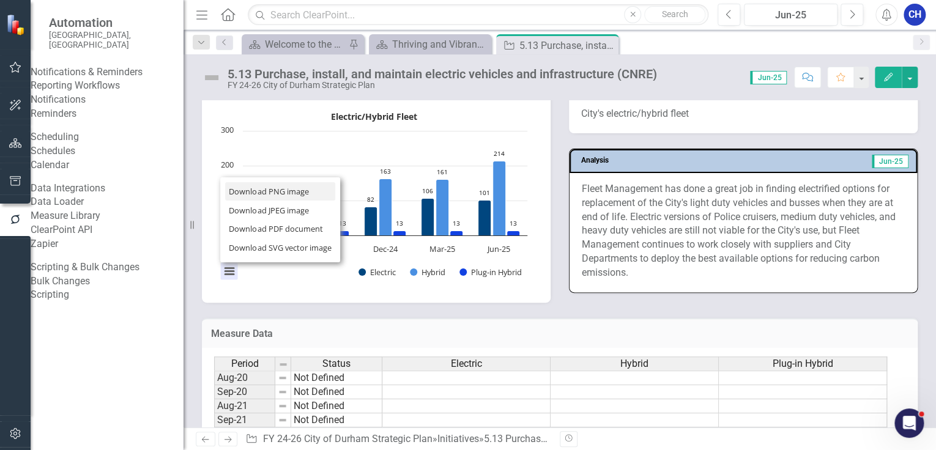
click at [277, 193] on li "Download PNG image" at bounding box center [280, 191] width 110 height 19
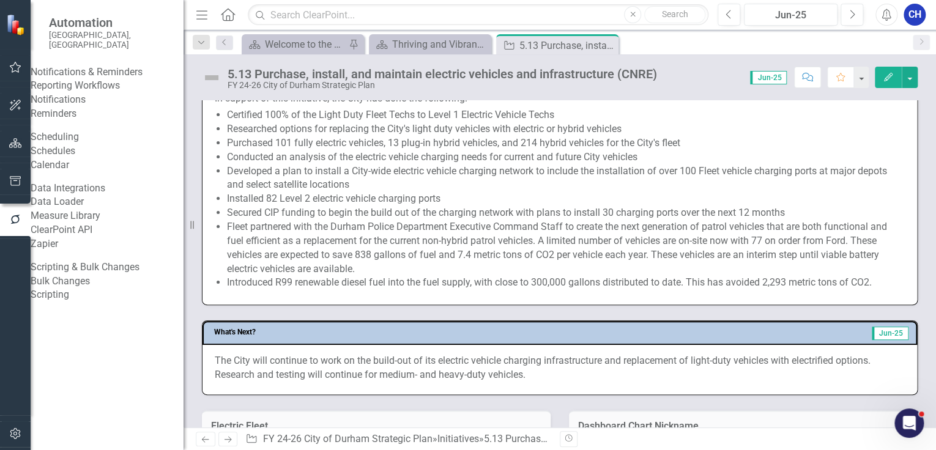
scroll to position [342, 0]
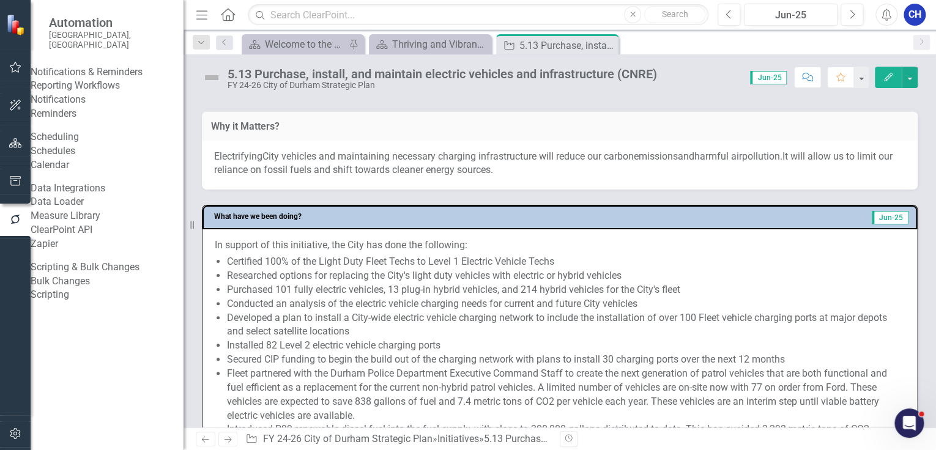
click at [328, 349] on li "Installed 82 Level 2 electric vehicle charging ports" at bounding box center [566, 346] width 678 height 14
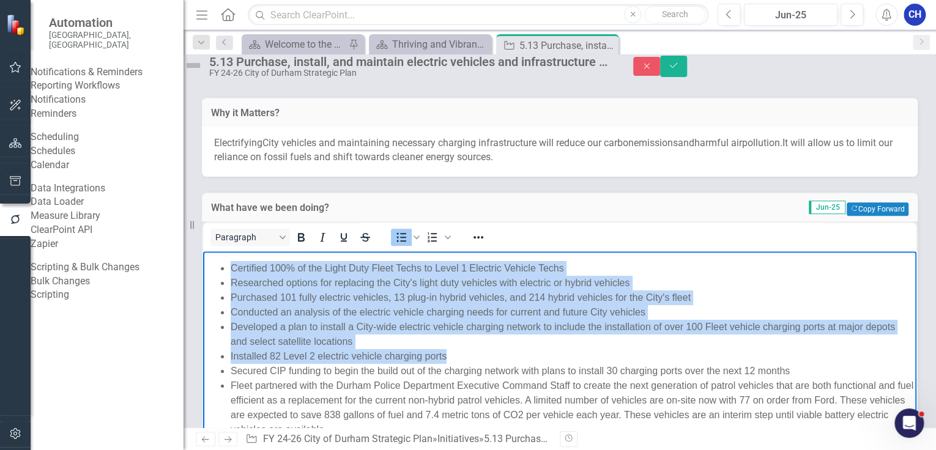
scroll to position [440, 0]
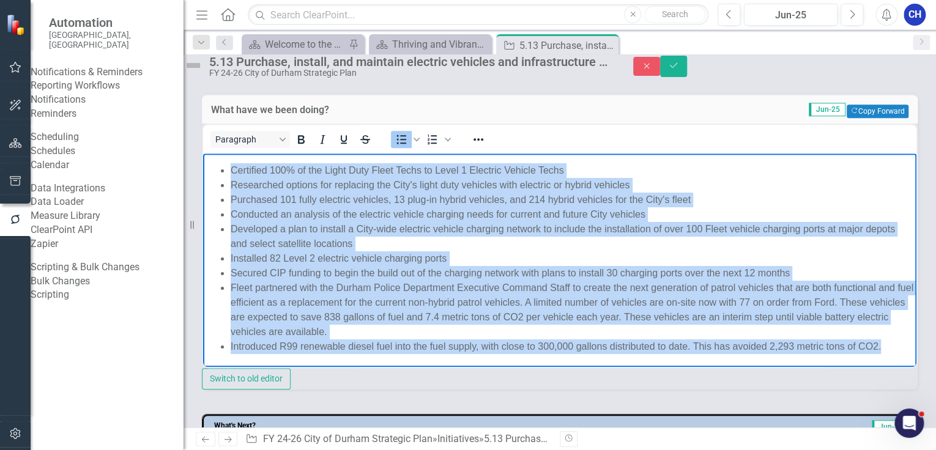
drag, startPoint x: 232, startPoint y: 187, endPoint x: 537, endPoint y: 346, distance: 344.1
click at [537, 346] on ul "Certified 100% of the Light Duty Fleet Techs to Level 1 Electric Vehicle Techs …" at bounding box center [559, 258] width 707 height 191
copy ul "Certified 100% of the Light Duty Fleet Techs to Level 1 Electric Vehicle Techs …"
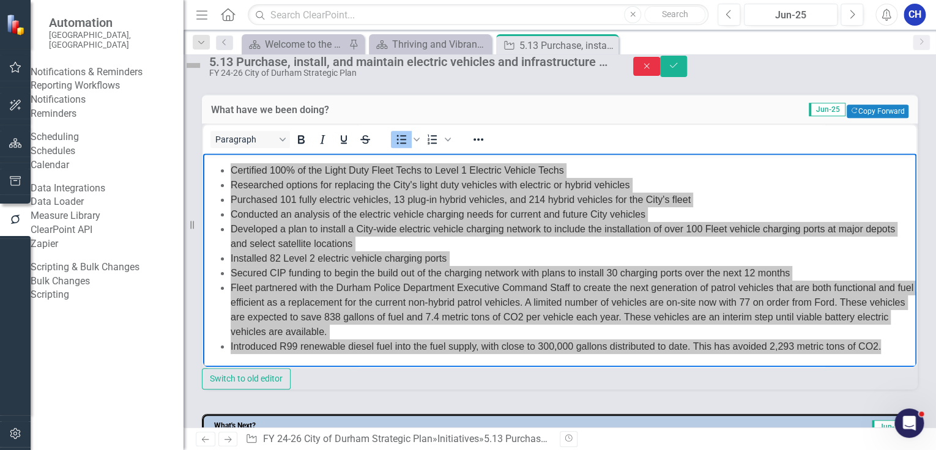
click at [660, 76] on button "Close" at bounding box center [646, 66] width 27 height 19
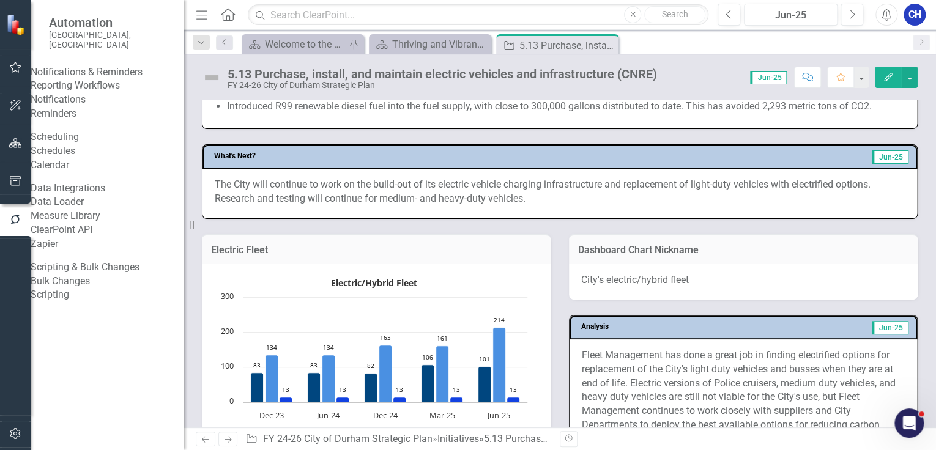
scroll to position [587, 0]
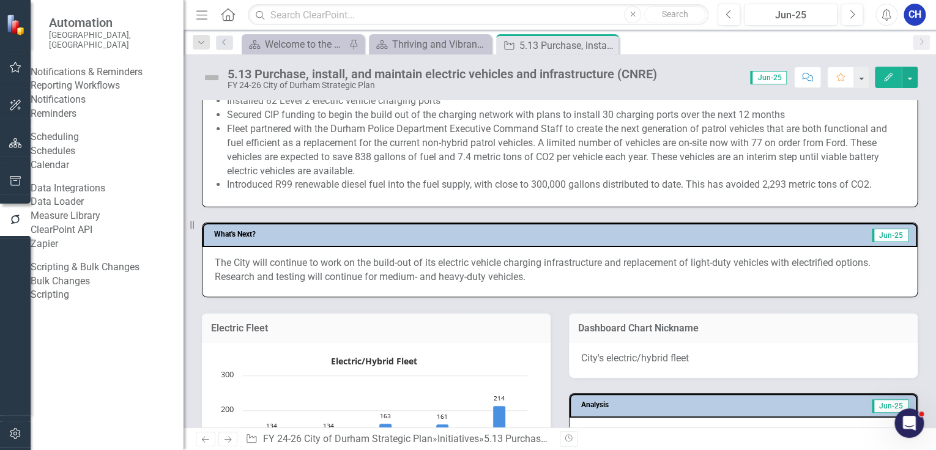
drag, startPoint x: 605, startPoint y: 48, endPoint x: 577, endPoint y: 48, distance: 28.1
click at [0, 0] on icon "Close" at bounding box center [0, 0] width 0 height 0
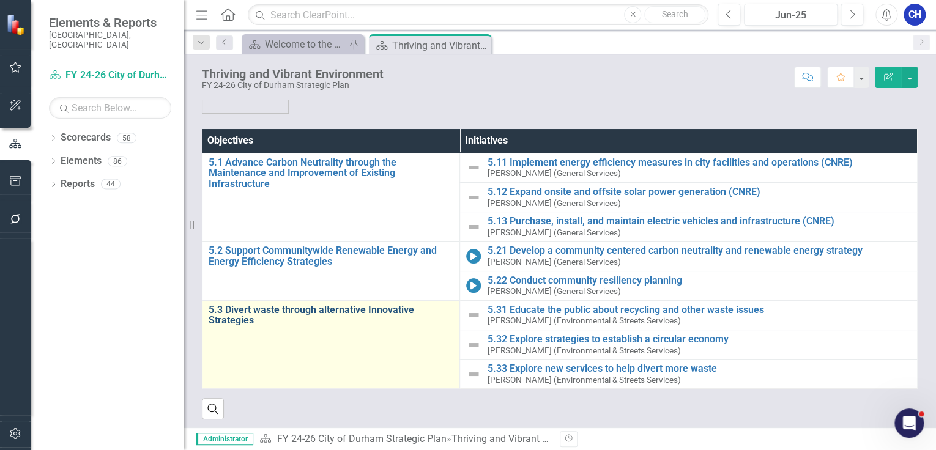
scroll to position [75, 0]
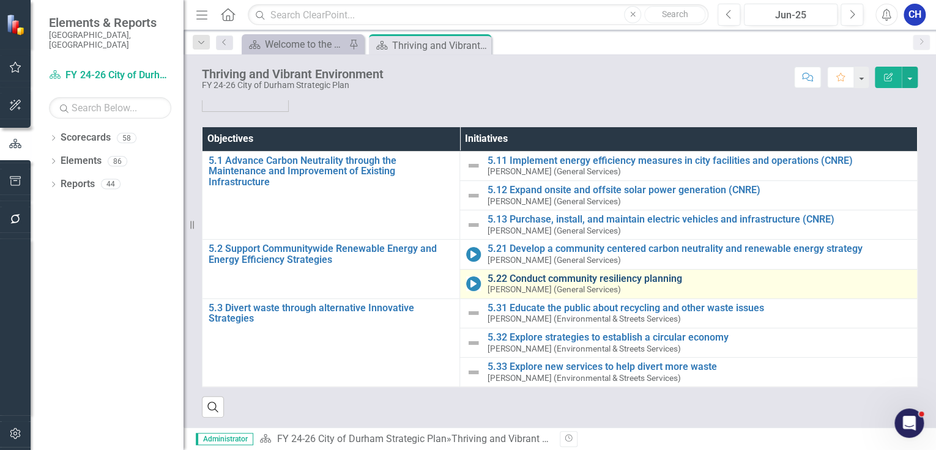
click at [550, 279] on link "5.22 Conduct community resiliency planning" at bounding box center [699, 278] width 424 height 11
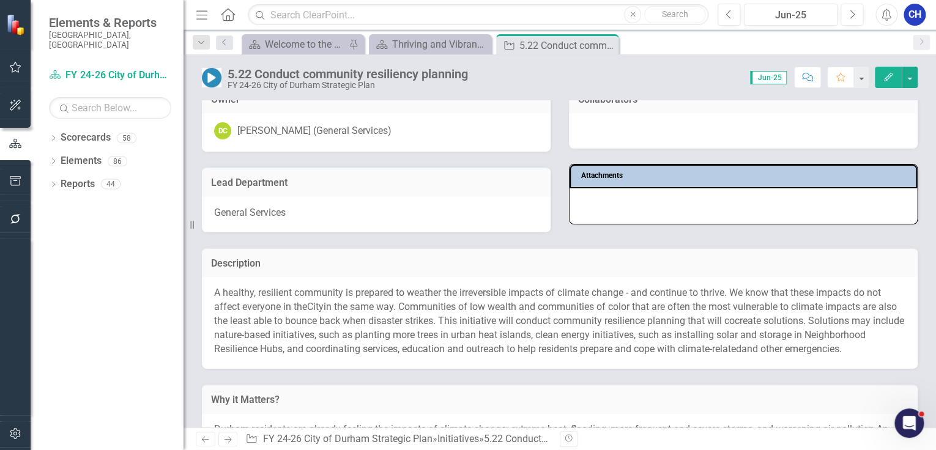
scroll to position [98, 0]
click at [442, 301] on span "in the same way. Communities of low wealth and communities of color that are of…" at bounding box center [559, 327] width 690 height 54
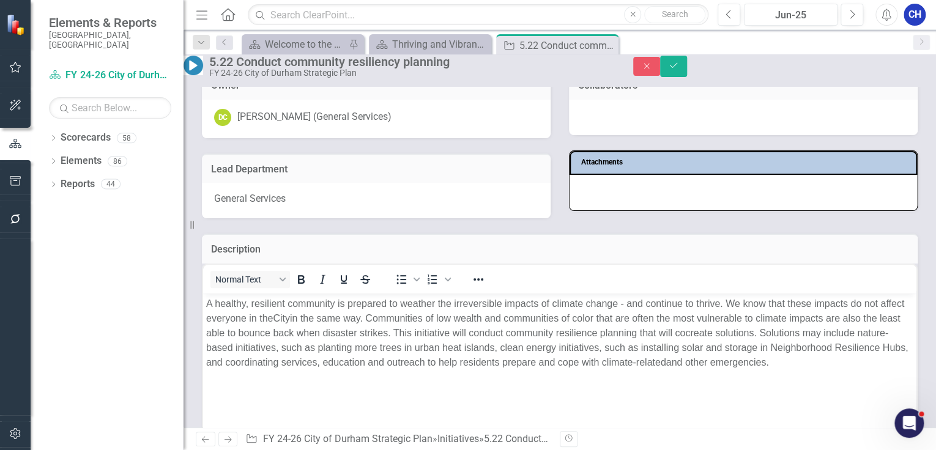
scroll to position [147, 0]
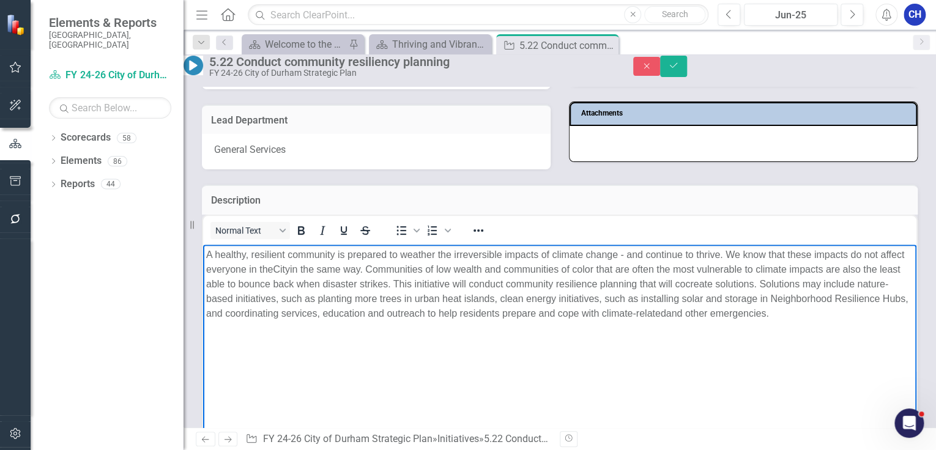
drag, startPoint x: 281, startPoint y: 338, endPoint x: 204, endPoint y: 251, distance: 115.2
click at [204, 251] on body "A healthy, resilient community is prepared to weather the irreversible impacts …" at bounding box center [559, 335] width 713 height 183
copy p "A healthy, resilient community is prepared to weather the irreversible impacts …"
click at [58, 225] on div "Dropdown Scorecards 58 Dropdown FY 24-26 City of [GEOGRAPHIC_DATA] Strategic Pl…" at bounding box center [107, 289] width 153 height 322
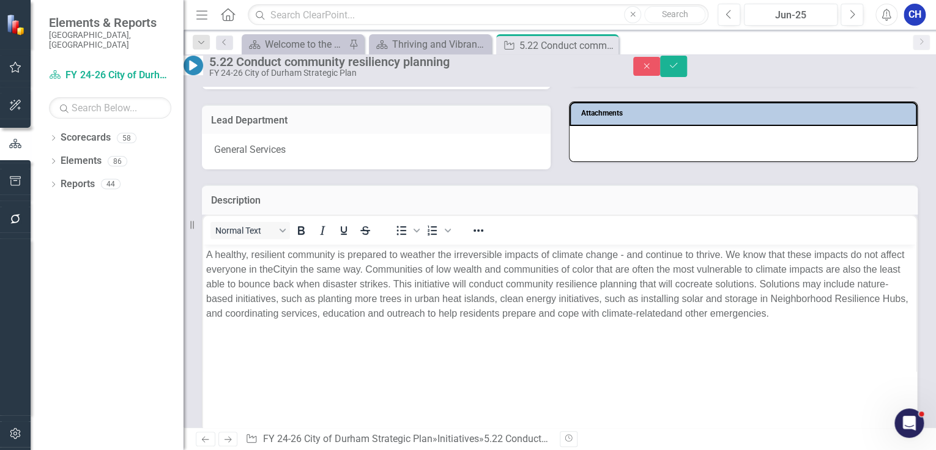
click at [34, 225] on div "Dropdown Scorecards 58 Dropdown FY 24-26 City of [GEOGRAPHIC_DATA] Strategic Pl…" at bounding box center [107, 289] width 153 height 322
